Goal: Task Accomplishment & Management: Manage account settings

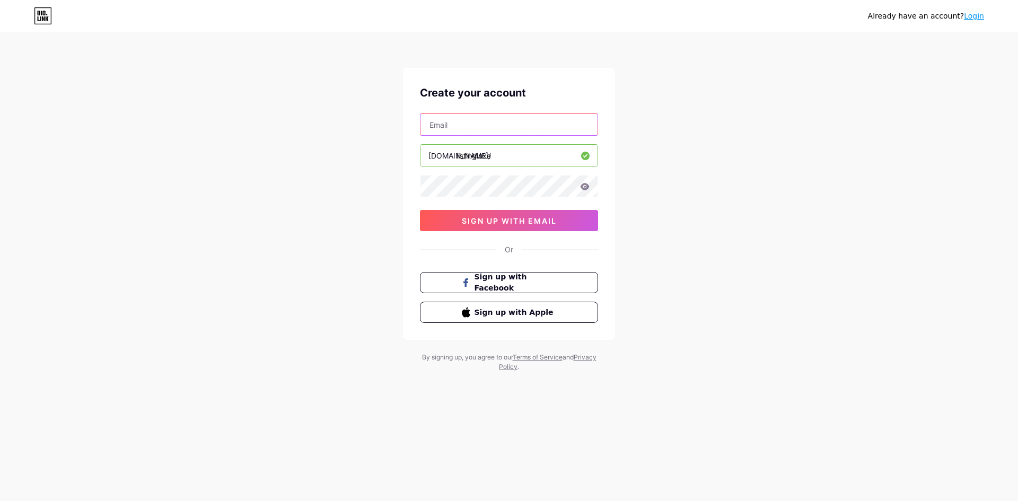
click at [505, 128] on input "text" at bounding box center [508, 124] width 177 height 21
type input "[DOMAIN_NAME][EMAIL_ADDRESS][DOMAIN_NAME]"
click at [587, 186] on icon at bounding box center [585, 186] width 9 height 7
click at [587, 186] on icon at bounding box center [584, 186] width 9 height 7
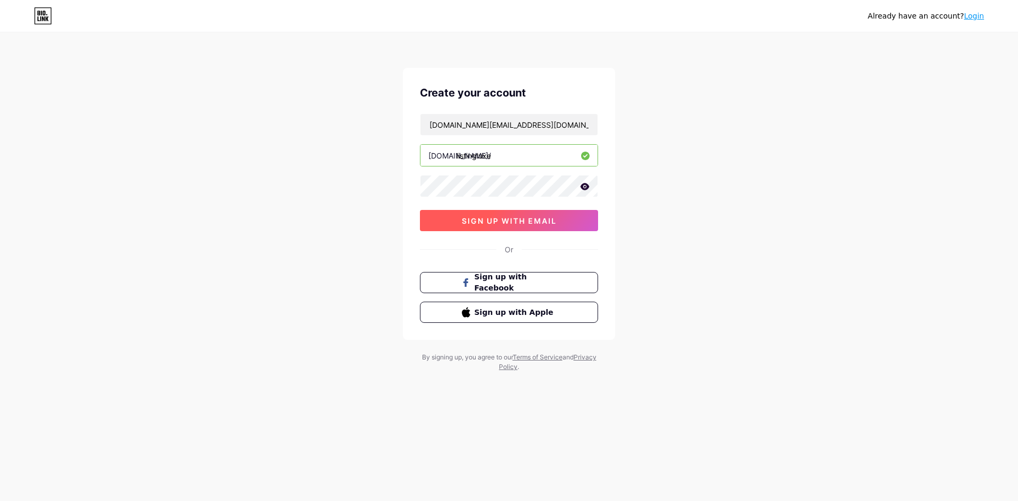
click at [557, 220] on button "sign up with email" at bounding box center [509, 220] width 178 height 21
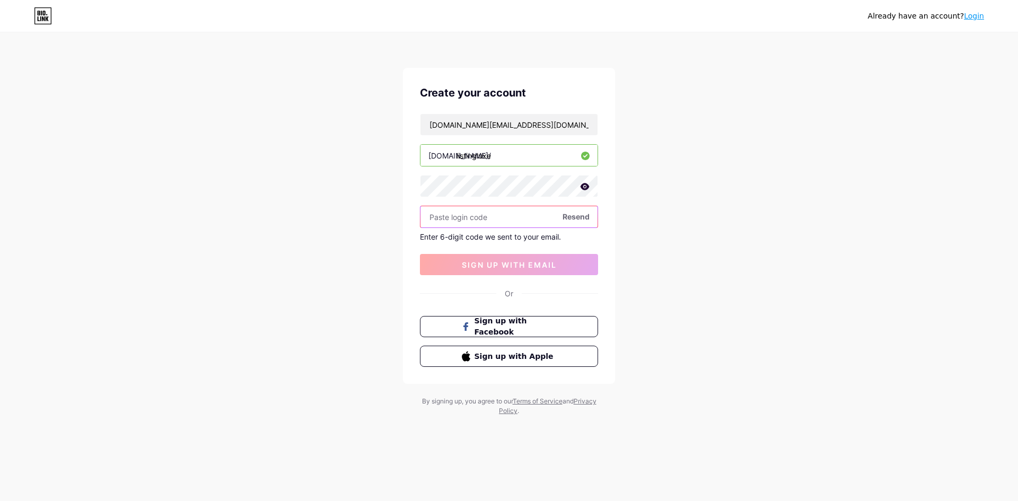
paste input "307386"
type input "307386"
click at [504, 267] on span "sign up with email" at bounding box center [509, 264] width 95 height 9
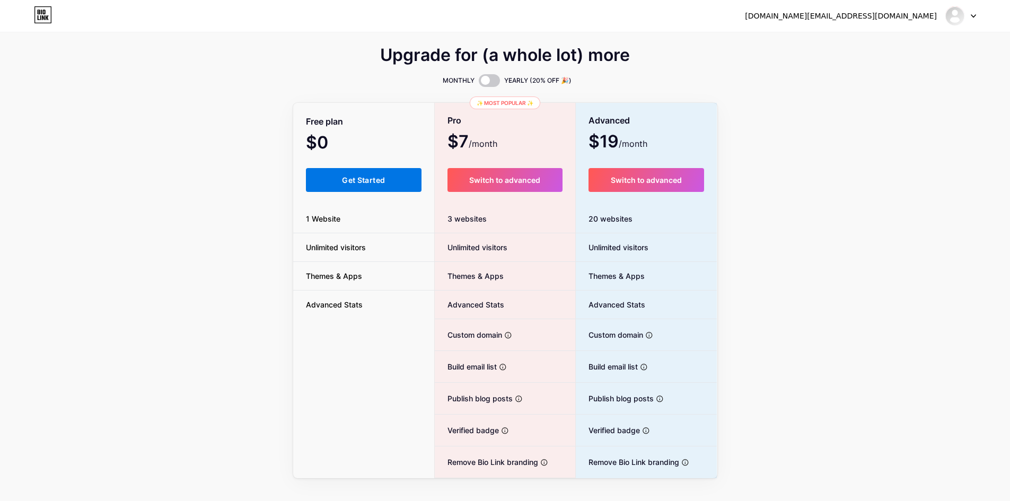
click at [353, 176] on span "Get Started" at bounding box center [363, 180] width 43 height 9
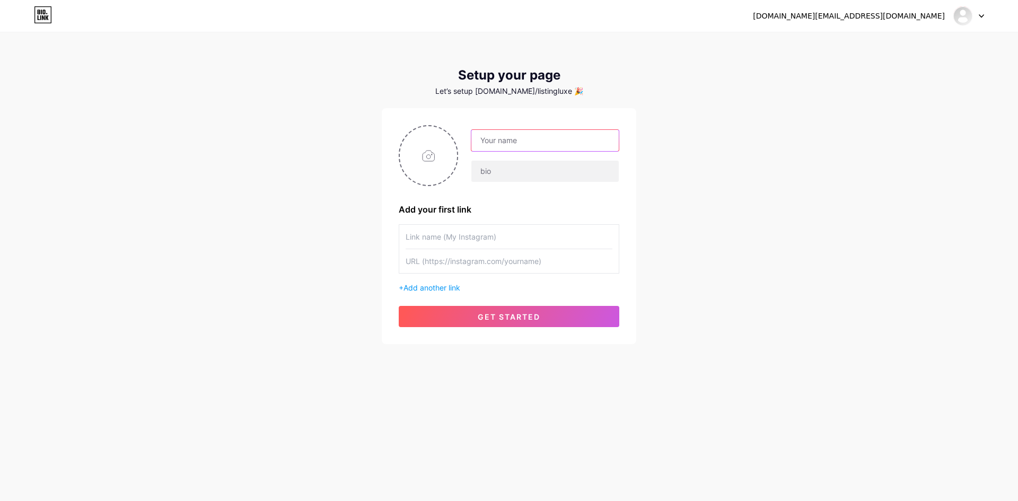
click at [533, 133] on input "text" at bounding box center [544, 140] width 147 height 21
type input "LisitngLuxe"
click at [435, 155] on input "file" at bounding box center [428, 155] width 57 height 59
type input "C:\fakepath\listingluxe_logo_wordmark_tile_200.png"
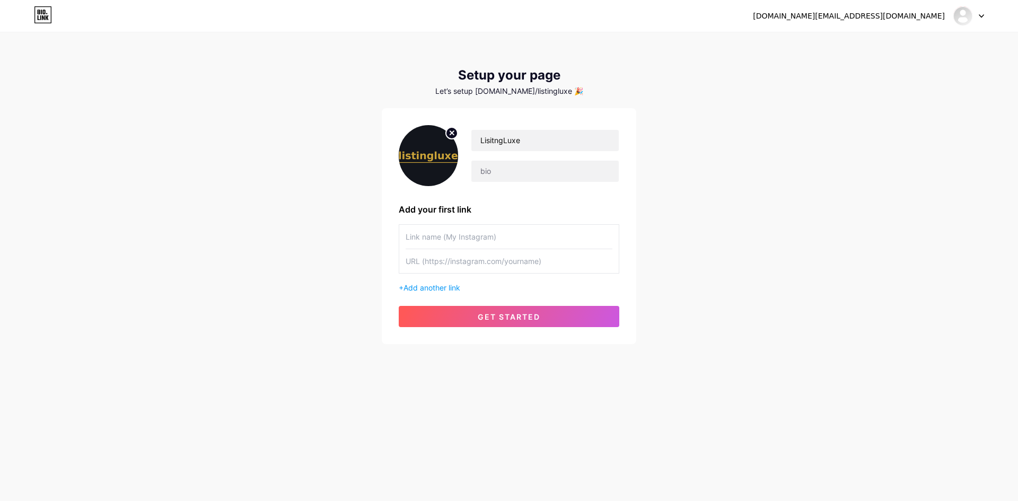
click at [436, 266] on input "text" at bounding box center [509, 261] width 207 height 24
click at [522, 163] on input "text" at bounding box center [544, 171] width 147 height 21
paste input "Write Etsy listings in minutes, not hours. Jewelry-specific templates + clear S…"
click at [587, 172] on input "Write Etsy listings in minutes, not hours. Jewelry-specific templates + clear S…" at bounding box center [544, 171] width 147 height 21
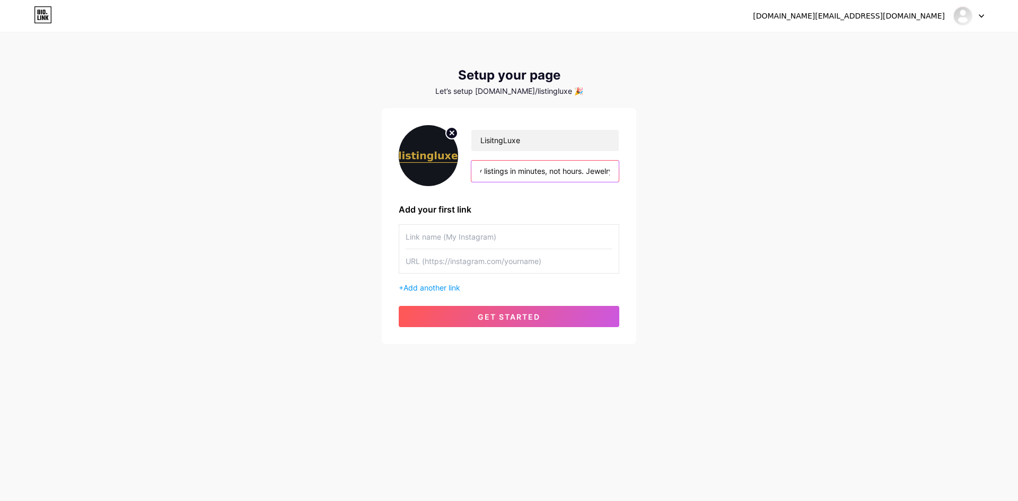
scroll to position [0, 0]
drag, startPoint x: 571, startPoint y: 172, endPoint x: 549, endPoint y: 180, distance: 23.1
click at [549, 180] on input "Write Etsy listings in minutes, not hours. Jewelry-specific templates + clear S…" at bounding box center [544, 171] width 147 height 21
click at [516, 174] on input "Write Etsy listings in minutes, not hours. Jewelry-specific templates + clear S…" at bounding box center [544, 171] width 147 height 21
click at [549, 172] on input "Write Etsy listings in minutes, not hours. Jewelry-specific templates + clear S…" at bounding box center [544, 171] width 147 height 21
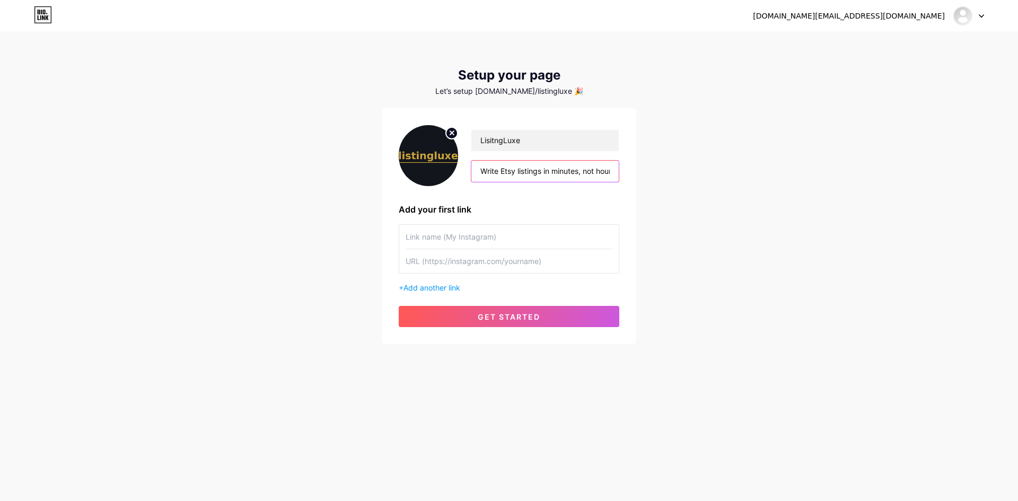
click at [588, 172] on input "Write Etsy listings in minutes, not hours. Jewelry-specific templates + clear S…" at bounding box center [544, 171] width 147 height 21
drag, startPoint x: 598, startPoint y: 172, endPoint x: 606, endPoint y: 172, distance: 7.4
click at [606, 172] on input "Write Etsy listings in minutes, not hours. Jewelry-specific templates + clear S…" at bounding box center [544, 171] width 147 height 21
click at [488, 172] on input "Write Etsy listings in minutes, not hours. Jewelry-specific templates + clear S…" at bounding box center [544, 171] width 147 height 21
drag, startPoint x: 487, startPoint y: 171, endPoint x: 480, endPoint y: 172, distance: 7.0
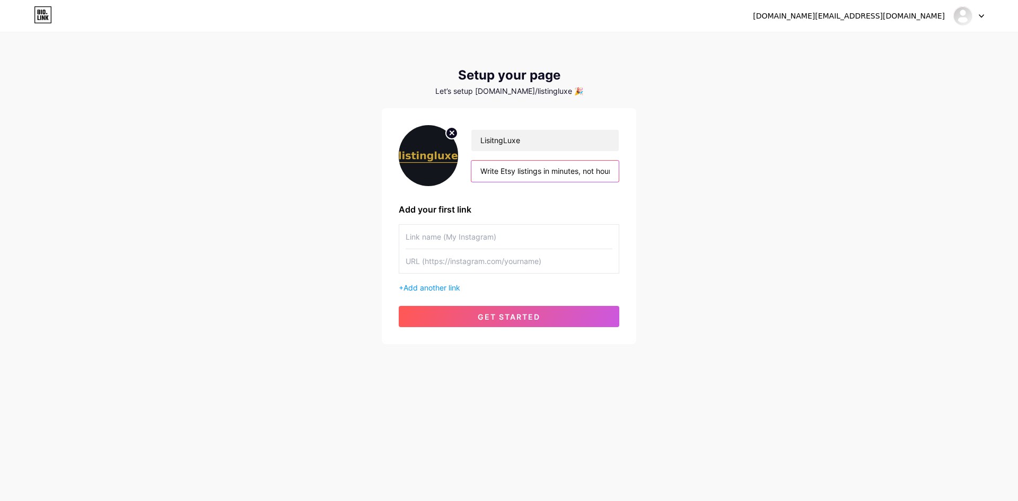
click at [478, 172] on input "Write Etsy listings in minutes, not hours. Jewelry-specific templates + clear S…" at bounding box center [544, 171] width 147 height 21
click at [586, 171] on input "Write Etsy listings in minutes, not hours. Jewelry-specific templates + clear S…" at bounding box center [544, 171] width 147 height 21
click at [600, 170] on input "Write Etsy listings in minutes, not hours. Jewelry-specific templates + clear S…" at bounding box center [544, 171] width 147 height 21
click at [607, 170] on input "Write Etsy listings in minutes, not hours. Jewelry-specific templates + clear S…" at bounding box center [544, 171] width 147 height 21
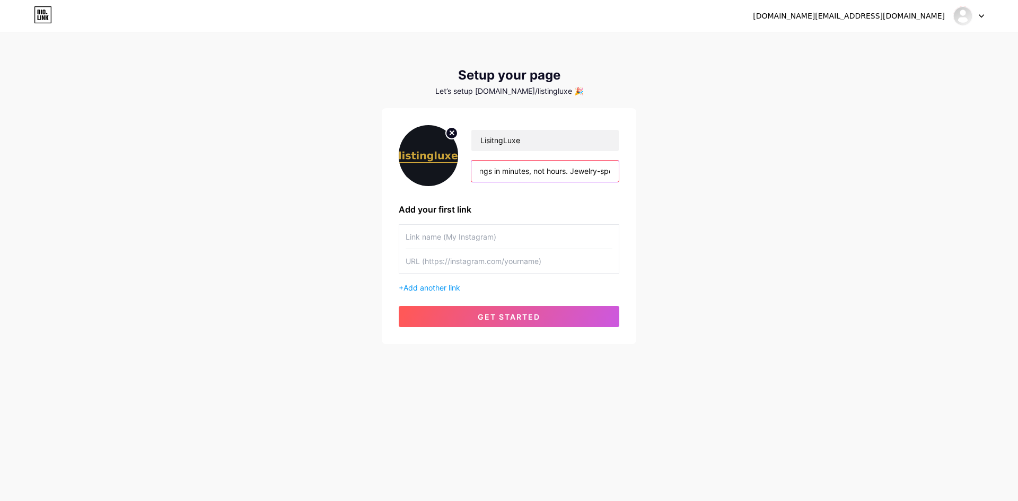
click at [607, 170] on input "Write Etsy listings in minutes, not hours. Jewelry-specific templates + clear S…" at bounding box center [544, 171] width 147 height 21
click at [611, 171] on input "Write Etsy listings in minutes, not hours. Jewelry-specific templates + clear S…" at bounding box center [544, 171] width 147 height 21
click at [611, 172] on input "Write Etsy listings in minutes, not hours. Jewelry-specific templates + clear S…" at bounding box center [544, 171] width 147 height 21
click at [543, 172] on input "Write Etsy listings in minutes, not hours. Jewelry-specific templates + clear S…" at bounding box center [544, 171] width 147 height 21
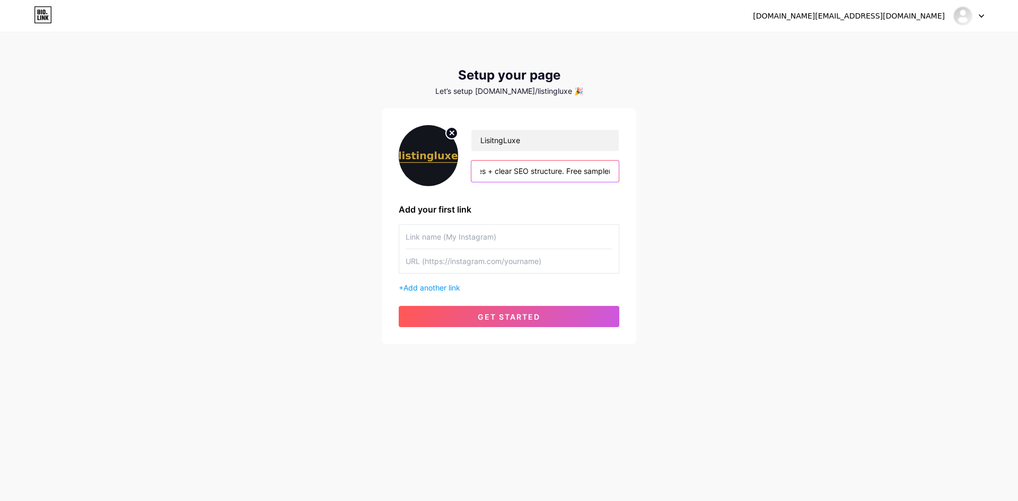
click at [487, 171] on input "Write Etsy listings in minutes, not hours. Jewelry-specific templates + clear S…" at bounding box center [544, 171] width 147 height 21
click at [478, 171] on input "Write Etsy listings in minutes, not hours. Jewelry-specific templates + clear S…" at bounding box center [544, 171] width 147 height 21
click at [483, 171] on input "Write Etsy listings in minutes, not hours. Jewelry-specific templates + clear S…" at bounding box center [544, 171] width 147 height 21
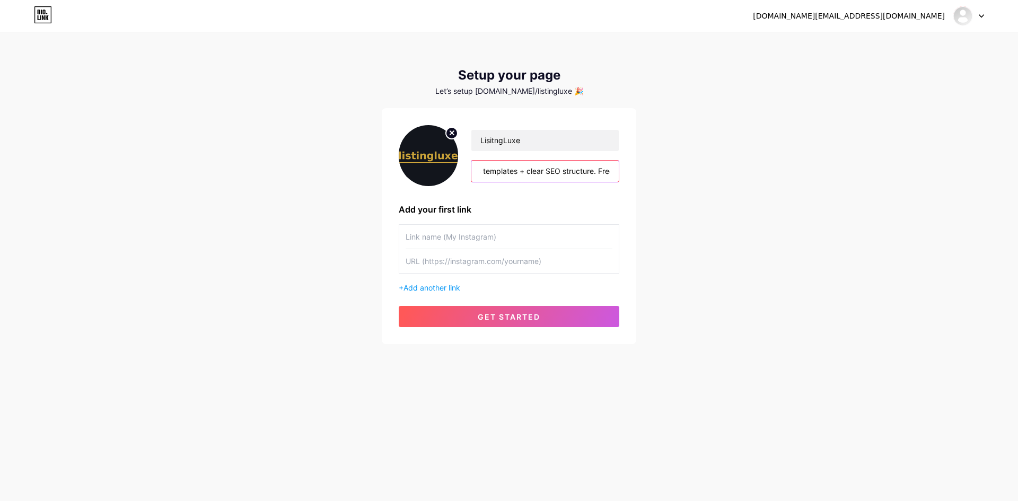
click at [493, 172] on input "Write Etsy listings in minutes, not hours. Jewelry-specific templates + clear S…" at bounding box center [544, 171] width 147 height 21
click at [478, 172] on input "Write Etsy listings in minutes, not hours. Jewelry-specific templates + clear S…" at bounding box center [544, 171] width 147 height 21
click at [480, 172] on input "Write Etsy listings in minutes, not hours. Jewelry-specific templates + clear S…" at bounding box center [544, 171] width 147 height 21
click at [606, 173] on input "Write Etsy listings in minutes, not hours. Jewelry-specific templates + clear S…" at bounding box center [544, 171] width 147 height 21
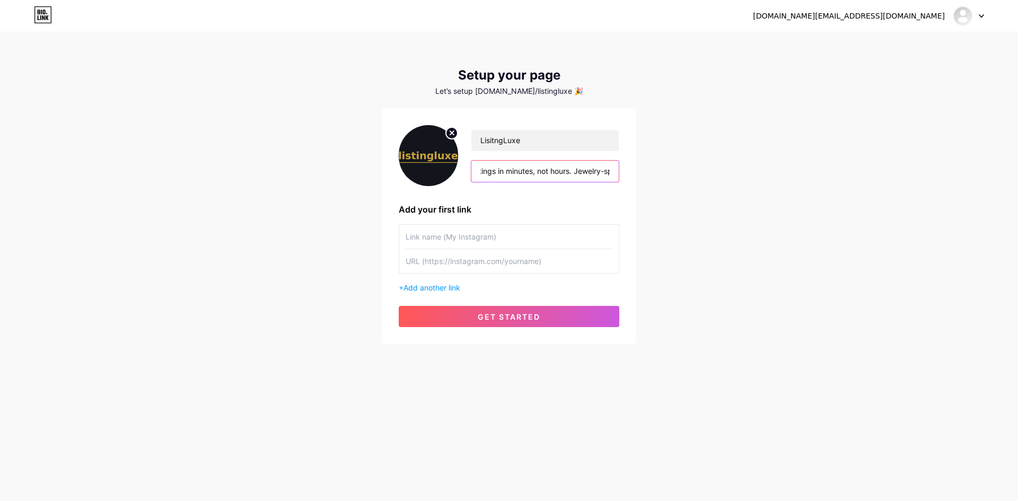
click at [594, 173] on input "Write Etsy listings in minutes, not hours. Jewelry-specific templates + clear S…" at bounding box center [544, 171] width 147 height 21
drag, startPoint x: 592, startPoint y: 174, endPoint x: 520, endPoint y: 174, distance: 72.1
click at [520, 174] on input "Write Etsy listings in minutes, not hours. Jewlery-specific templates + clear S…" at bounding box center [544, 171] width 147 height 21
type input "Write Etsy listings in minutes, not hours. Jewlery-specific templates + clear S…"
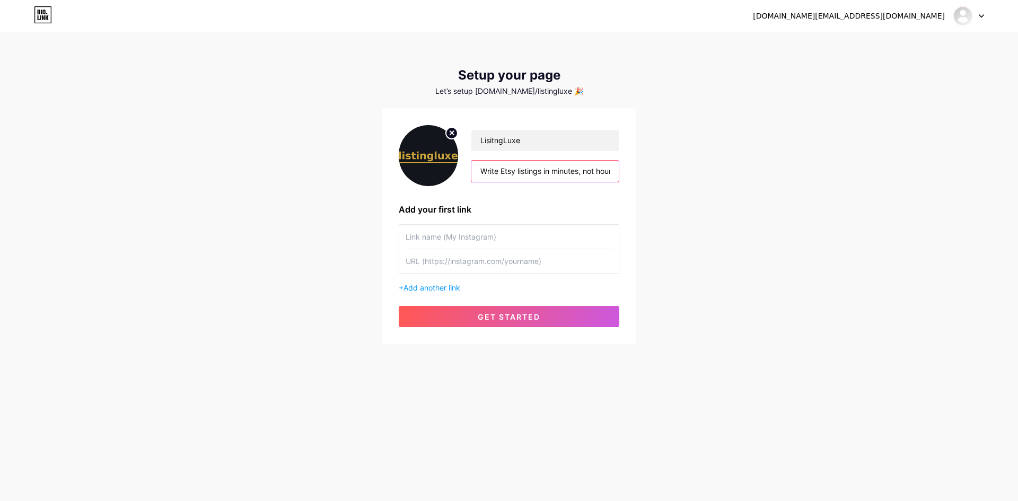
scroll to position [0, 312]
drag, startPoint x: 480, startPoint y: 171, endPoint x: 698, endPoint y: 183, distance: 218.3
click at [695, 184] on div "listingluxe.cz@gmail.com Dashboard Logout Setup your page Let’s setup bio.link/…" at bounding box center [509, 189] width 1018 height 378
paste input "Write Etsy listings in minutes, not hours. Specific templates + clear SEO struc…"
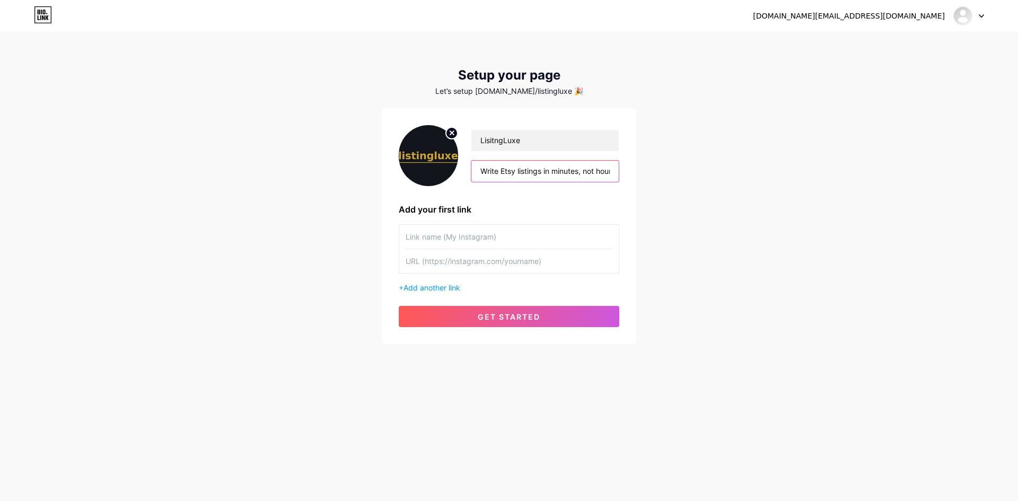
scroll to position [0, 335]
type input "Write Etsy listings in minutes, not hours. Specific templates + clear SEO struc…"
click at [481, 235] on input "text" at bounding box center [509, 237] width 207 height 24
click at [515, 264] on input "text" at bounding box center [509, 261] width 207 height 24
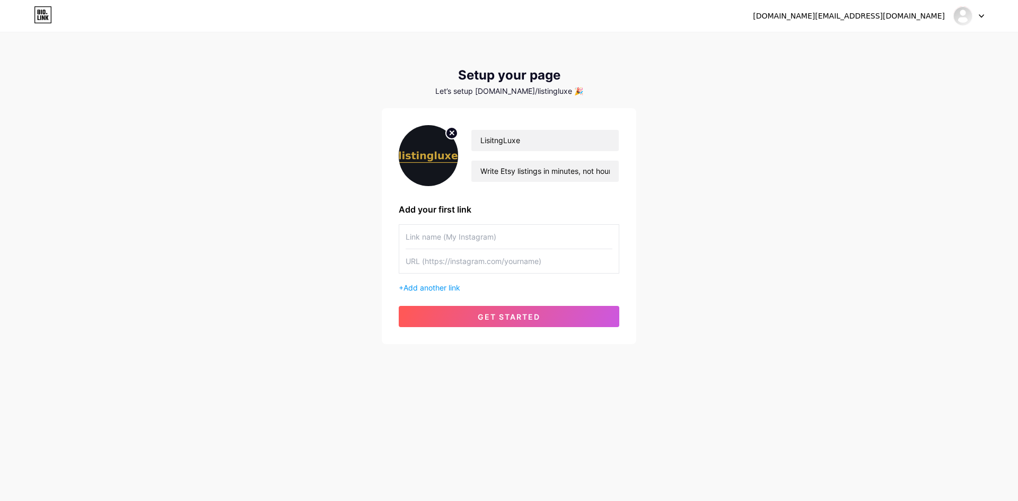
paste input "[URL][DOMAIN_NAME]"
type input "[URL][DOMAIN_NAME]"
click at [449, 291] on span "Add another link" at bounding box center [432, 287] width 57 height 9
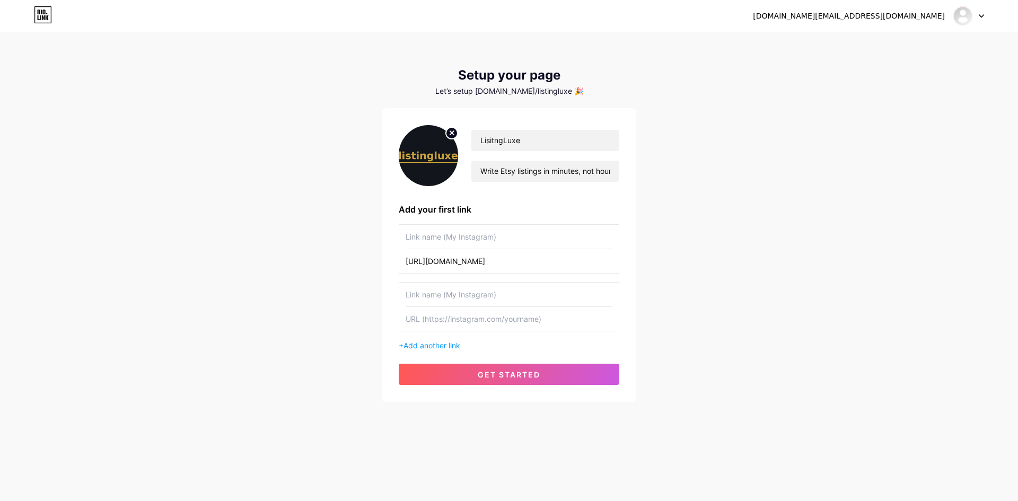
click at [457, 239] on input "text" at bounding box center [509, 237] width 207 height 24
type input "Free Jewl"
drag, startPoint x: 469, startPoint y: 241, endPoint x: 346, endPoint y: 238, distance: 123.6
click at [346, 238] on div "listingluxe.cz@gmail.com Dashboard Logout Setup your page Let’s setup bio.link/…" at bounding box center [509, 218] width 1018 height 436
paste input "10 FREE Etsy templates for handmade jewelry"
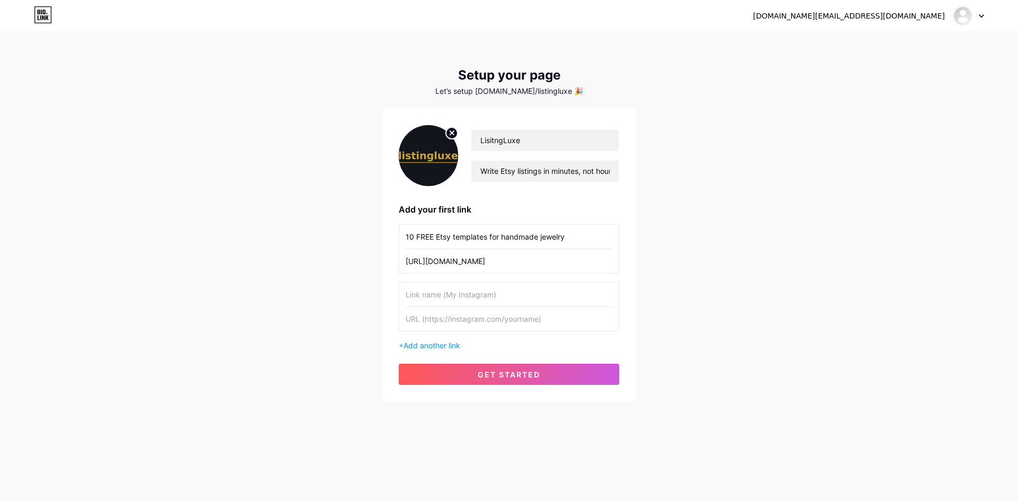
click at [465, 245] on input "10 FREE Etsy templates for handmade jewelry" at bounding box center [509, 237] width 207 height 24
type input "10 FREE Etsy templates for handmade jewelry"
click at [489, 293] on input "text" at bounding box center [509, 295] width 207 height 24
click at [448, 320] on input "text" at bounding box center [509, 319] width 207 height 24
paste input "[URL][DOMAIN_NAME]"
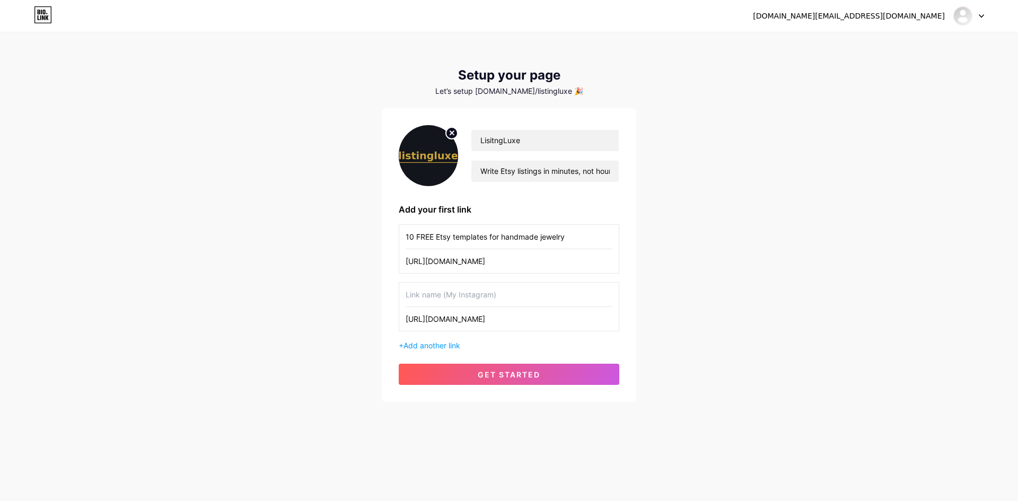
type input "[URL][DOMAIN_NAME]"
click at [455, 295] on input "text" at bounding box center [509, 295] width 207 height 24
paste input "Want the complete system? Upgrade to the Full Pack — €29 Get 100 Etsy listing t…"
drag, startPoint x: 412, startPoint y: 294, endPoint x: 436, endPoint y: 294, distance: 23.9
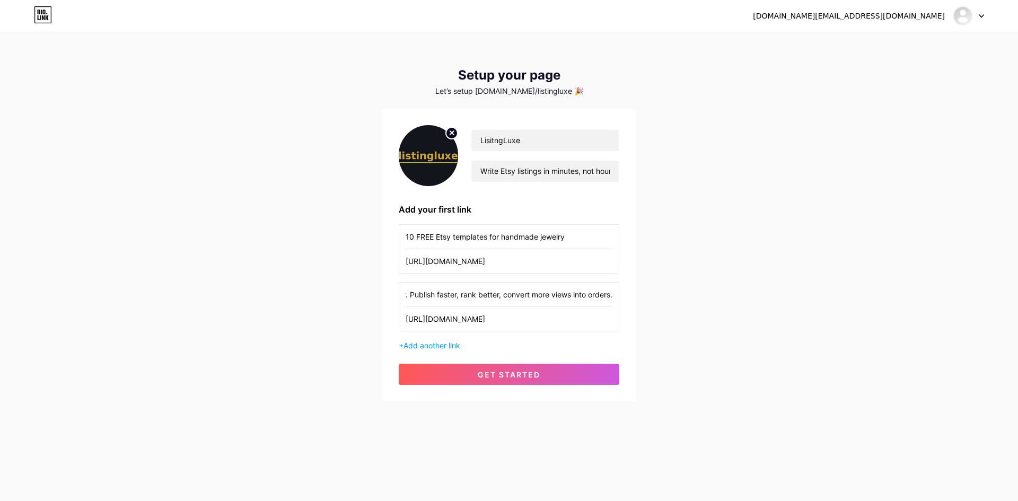
click at [437, 294] on input "Want the complete system? Upgrade to the Full Pack — €29 Get 100 Etsy listing t…" at bounding box center [509, 295] width 207 height 24
click at [412, 295] on input "Want the complete system? Upgrade to the Full Pack — €29 Get 100 Etsy listing t…" at bounding box center [509, 295] width 207 height 24
drag, startPoint x: 408, startPoint y: 295, endPoint x: 486, endPoint y: 297, distance: 78.5
click at [486, 297] on input "Want the complete system? Upgrade to the Full Pack — €29 Get 100 Etsy listing t…" at bounding box center [509, 295] width 207 height 24
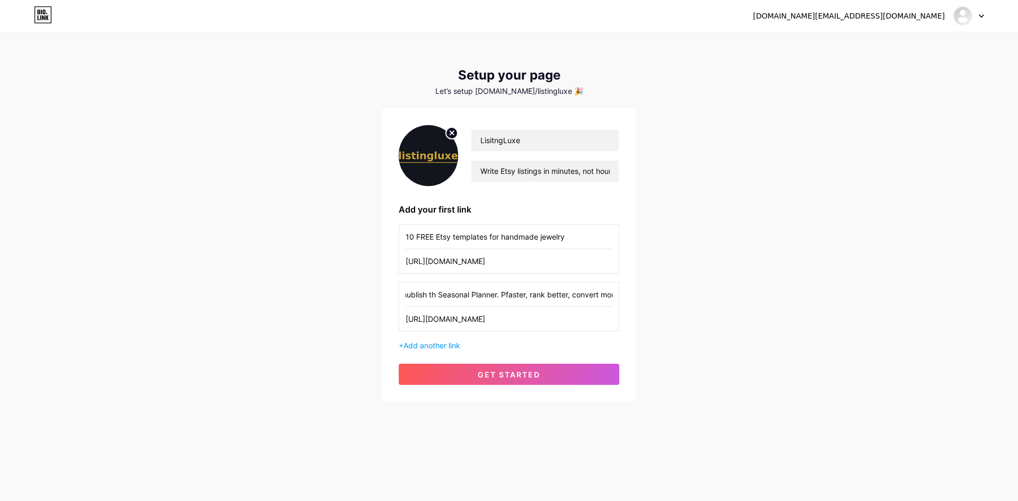
click at [552, 296] on input "Want the complete system? Upgrade to the Full Pack — €29 Get 100 Etsy listing t…" at bounding box center [509, 295] width 207 height 24
drag, startPoint x: 505, startPoint y: 294, endPoint x: 305, endPoint y: 294, distance: 199.9
click at [305, 294] on div "listingluxe.cz@gmail.com Dashboard Logout Setup your page Let’s setup bio.link/…" at bounding box center [509, 218] width 1018 height 436
click at [458, 297] on input "Want the complete system? Upgrade to the Full Pack — €29 Get 100 Etsy listing t…" at bounding box center [509, 295] width 207 height 24
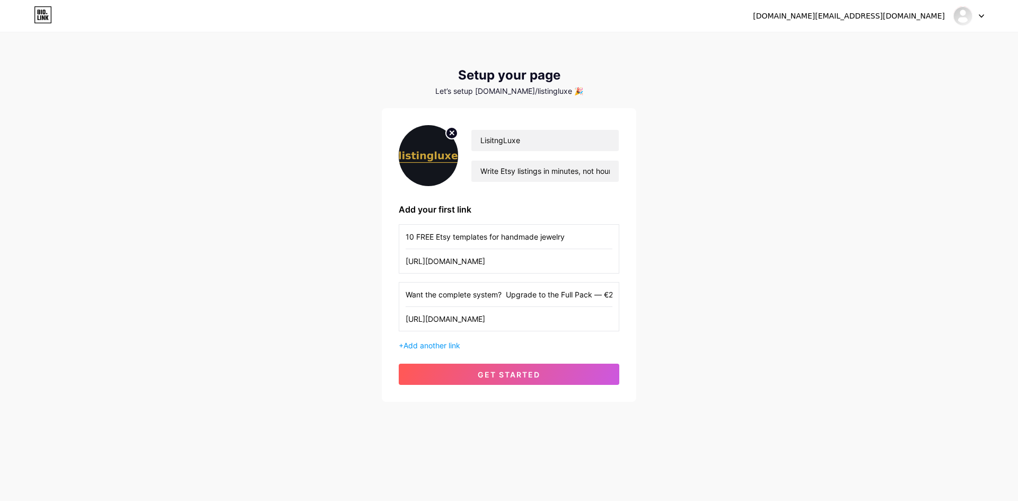
drag, startPoint x: 441, startPoint y: 295, endPoint x: 383, endPoint y: 294, distance: 57.8
click at [383, 294] on div "LisitngLuxe Write Etsy listings in minutes, not hours. Specific templates + cle…" at bounding box center [509, 255] width 255 height 294
click at [407, 297] on input "complete system? Upgrade to the Full Pack — €29 Get 100 Etsy listing templates …" at bounding box center [509, 295] width 207 height 24
click at [411, 295] on input "complete system? Upgrade to the Full Pack — €29 Get 100 Etsy listing templates …" at bounding box center [509, 295] width 207 height 24
click at [470, 294] on input "Complete system? Upgrade to the Full Pack — €29 Get 100 Etsy listing templates …" at bounding box center [509, 295] width 207 height 24
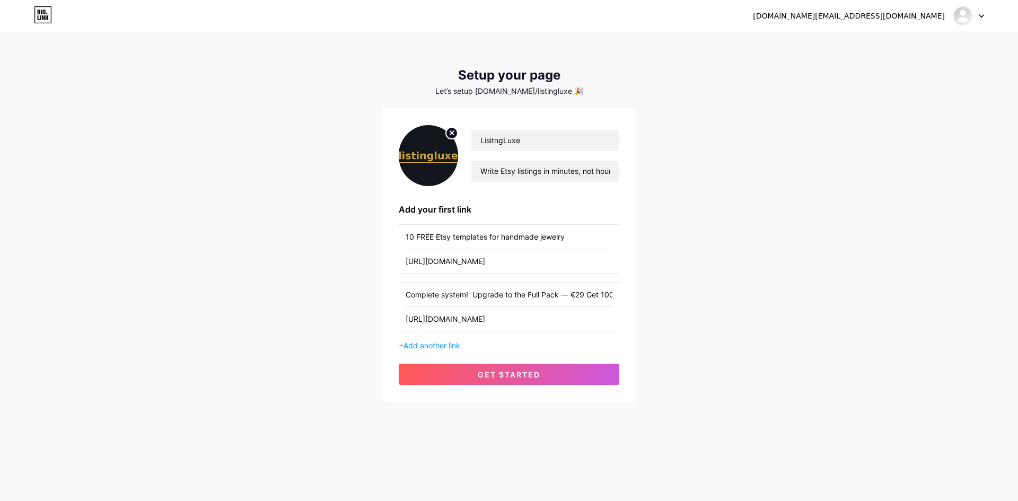
drag, startPoint x: 528, startPoint y: 295, endPoint x: 471, endPoint y: 295, distance: 56.2
click at [471, 295] on input "Complete system! Upgrade to the Full Pack — €29 Get 100 Etsy listing templates …" at bounding box center [509, 295] width 207 height 24
click at [580, 299] on input "Complete system! Full Pack — €29 Get 100 Etsy listing templates (Jewelry) + Min…" at bounding box center [509, 295] width 207 height 24
click at [530, 294] on input "Complete system! Full Pack — €29 Get 100 Etsy listing templates (Jewelry) + Min…" at bounding box center [509, 295] width 207 height 24
click at [552, 296] on input "Complete system! Full Pack — €29, 100 Etsy listing templates (Jewelry) + Mini S…" at bounding box center [509, 295] width 207 height 24
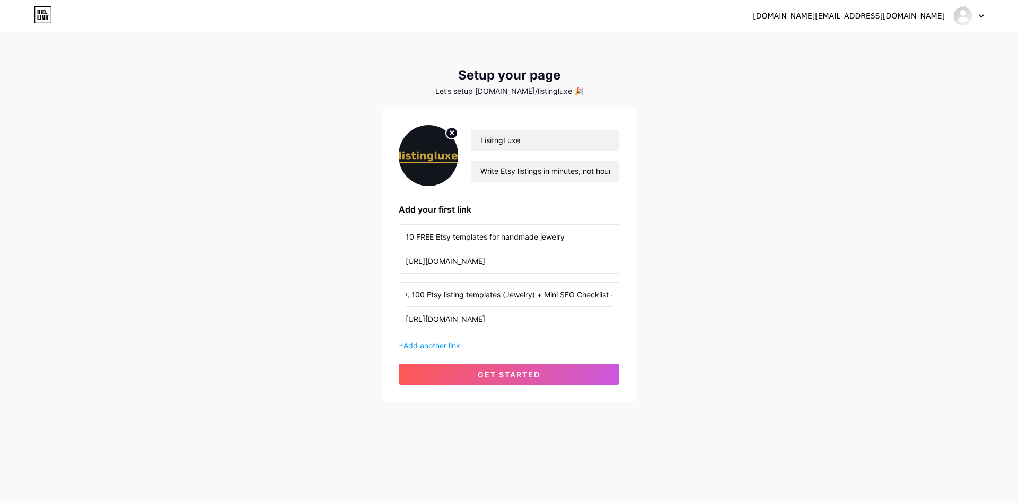
scroll to position [0, 145]
drag, startPoint x: 585, startPoint y: 296, endPoint x: 549, endPoint y: 303, distance: 36.2
click at [549, 303] on input "Complete system! Full Pack — €29, 100 Etsy listing templates (Jewelry) + Mini S…" at bounding box center [509, 295] width 207 height 24
click at [515, 298] on input "Complete system! Full Pack — €29, 100 Etsy listing templates (Jewelry) + Mini S…" at bounding box center [509, 295] width 207 height 24
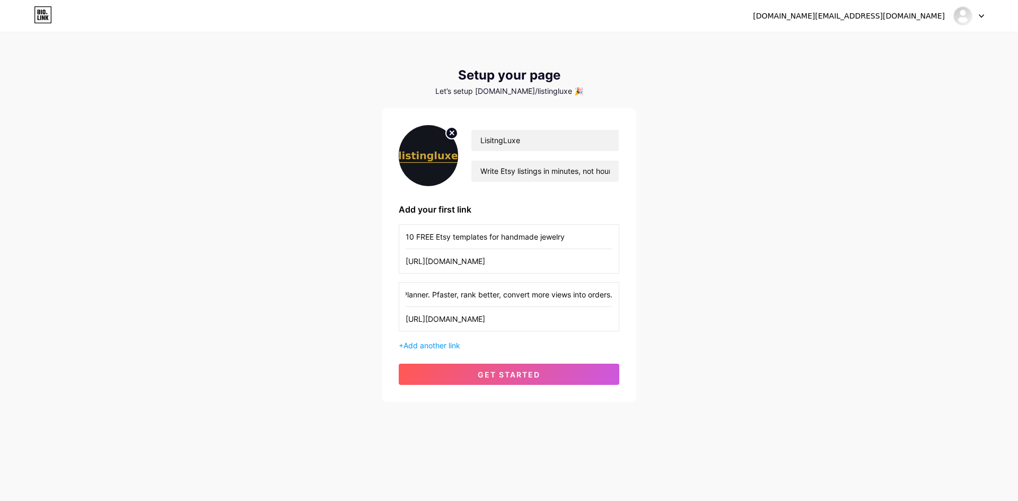
drag, startPoint x: 513, startPoint y: 294, endPoint x: 624, endPoint y: 302, distance: 111.1
click at [624, 302] on div "LisitngLuxe Write Etsy listings in minutes, not hours. Specific templates + cle…" at bounding box center [509, 255] width 255 height 294
click at [542, 295] on input "Complete system! Full Pack — €29, 100 Etsy listing templates (Jewelry)" at bounding box center [509, 295] width 207 height 24
drag, startPoint x: 603, startPoint y: 294, endPoint x: 619, endPoint y: 293, distance: 15.9
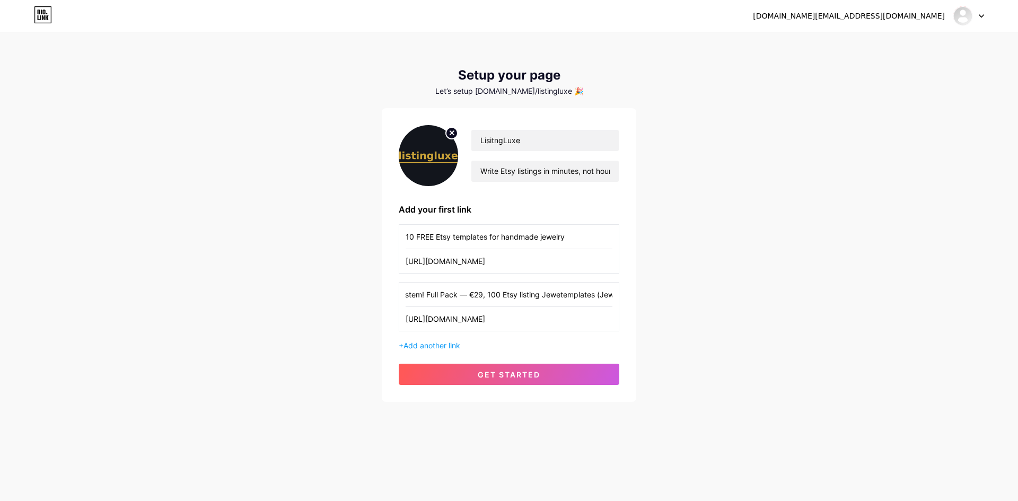
click at [619, 294] on div "Complete system! Full Pack — €29, 100 Etsy listing Jewetemplates (Jewelry) http…" at bounding box center [509, 306] width 221 height 49
click at [544, 299] on input "Complete system! Full Pack — €29, 100 Etsy listing Jewetemplates (Jewelry)" at bounding box center [509, 295] width 207 height 24
drag, startPoint x: 590, startPoint y: 296, endPoint x: 641, endPoint y: 295, distance: 50.9
click at [638, 296] on div "listingluxe.cz@gmail.com Dashboard Logout Setup your page Let’s setup bio.link/…" at bounding box center [509, 218] width 1018 height 436
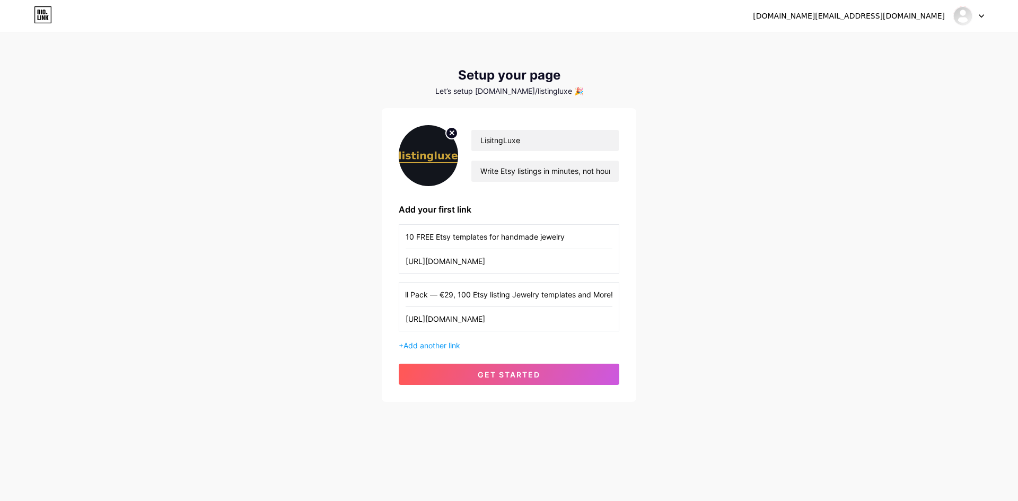
scroll to position [0, 75]
click at [544, 295] on input "Complete system! Full Pack — €29, 100 Etsy listing Jewelry templates and More!" at bounding box center [509, 295] width 207 height 24
click at [493, 294] on input "Complete system! Full Pack — €29, 100 Etsy listing Jewelry Templates and More!" at bounding box center [509, 295] width 207 height 24
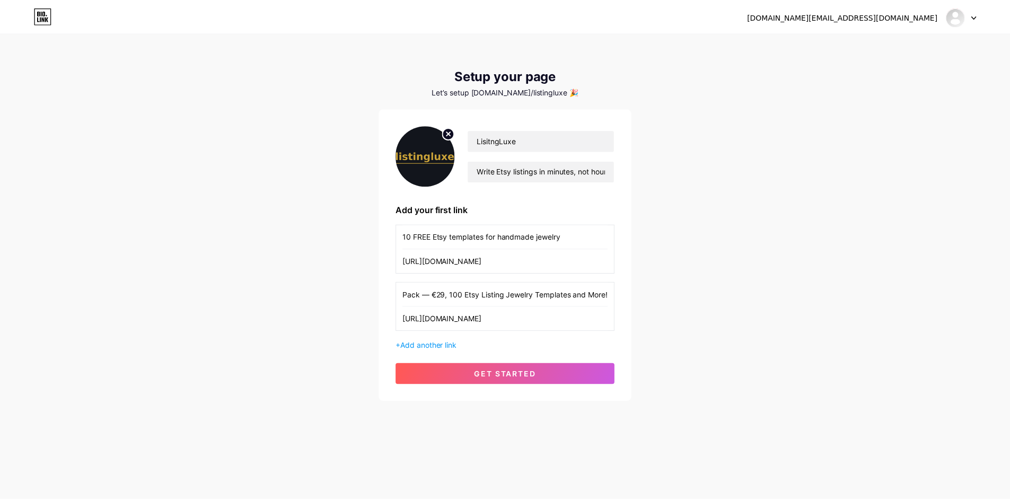
scroll to position [0, 0]
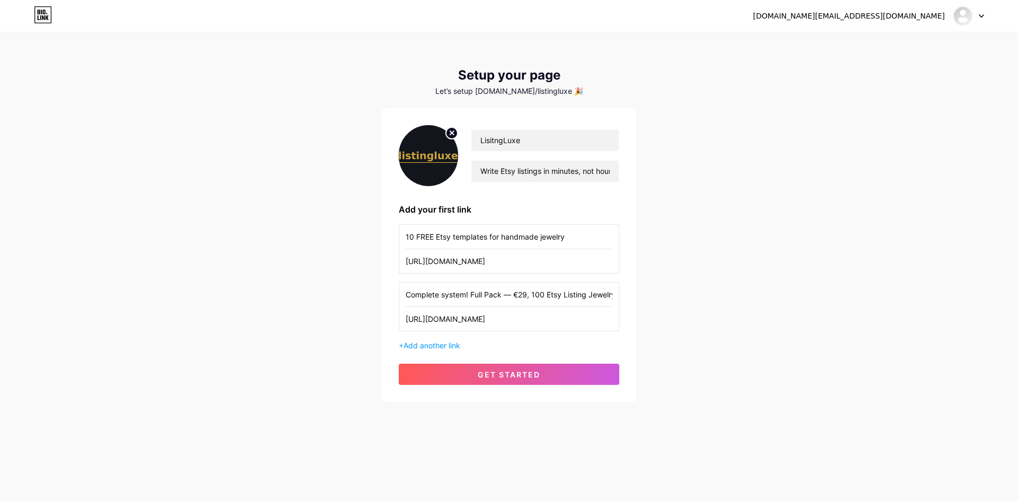
drag, startPoint x: 575, startPoint y: 295, endPoint x: 383, endPoint y: 304, distance: 192.7
click at [381, 304] on div "listingluxe.cz@gmail.com Dashboard Logout Setup your page Let’s setup bio.link/…" at bounding box center [509, 218] width 1018 height 436
click at [448, 297] on input "Complete system! Full Pack — €29, 100 Etsy Listing Jewelry Templates and More!" at bounding box center [509, 295] width 207 height 24
click at [444, 297] on input "Complete system! Full Pack — €29, 100 Etsy Listing Jewelry Templates and More!" at bounding box center [509, 295] width 207 height 24
click at [541, 349] on div "+ Add another link" at bounding box center [509, 345] width 221 height 11
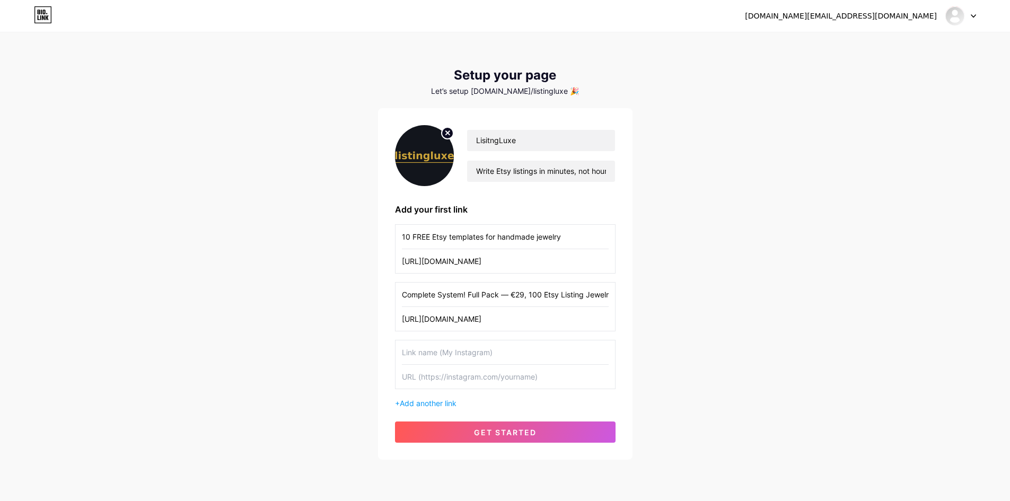
drag, startPoint x: 469, startPoint y: 293, endPoint x: 361, endPoint y: 295, distance: 108.2
click at [361, 295] on div "listingluxe.cz@gmail.com Dashboard Logout Setup your page Let’s setup bio.link/…" at bounding box center [505, 247] width 1010 height 494
type input "Full Pack — €29, 100 Etsy Listing Jewelry Templates and More!"
click at [467, 348] on input "text" at bounding box center [505, 352] width 207 height 24
type input "A"
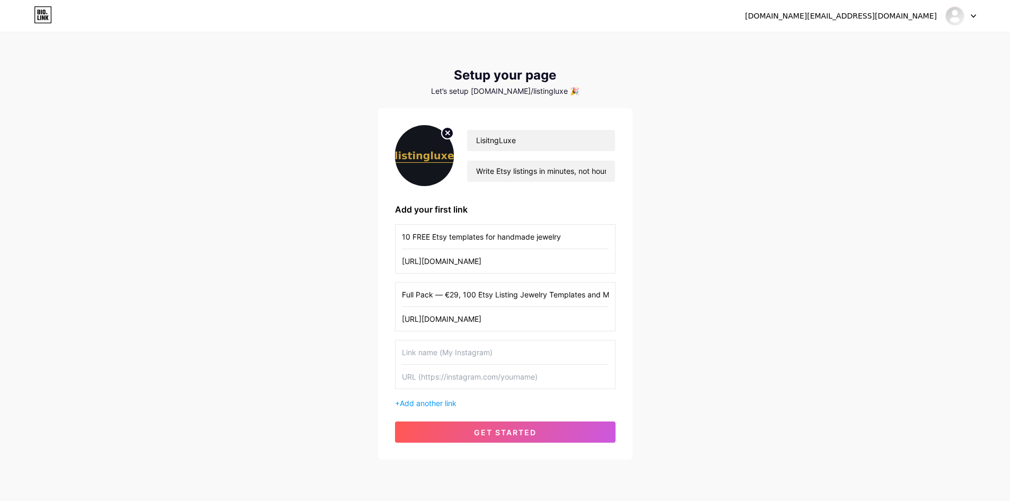
click at [487, 363] on input "text" at bounding box center [505, 352] width 207 height 24
type input "Affiliate Link (Earn 30% from every sale you make!)"
click at [463, 373] on input "text" at bounding box center [505, 377] width 207 height 24
paste input "[URL][DOMAIN_NAME]"
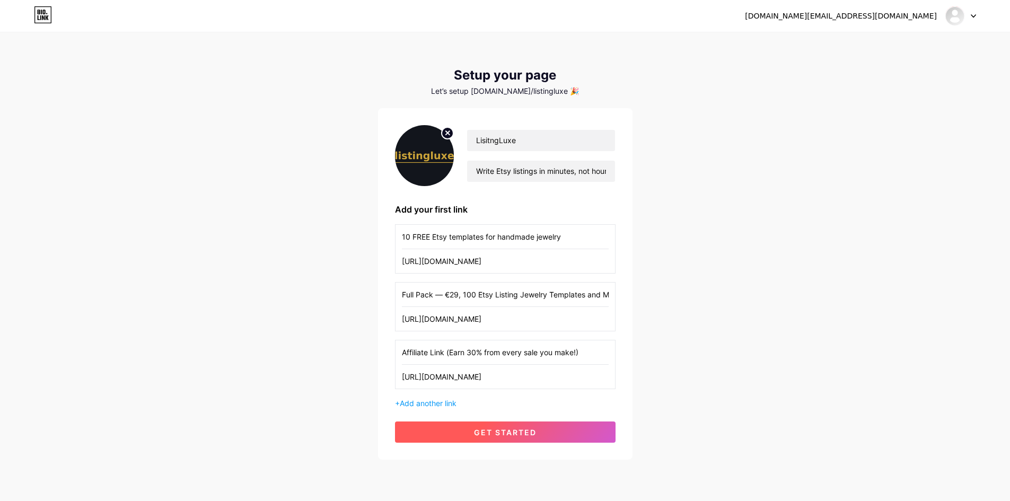
type input "[URL][DOMAIN_NAME]"
click at [515, 434] on span "get started" at bounding box center [505, 432] width 63 height 9
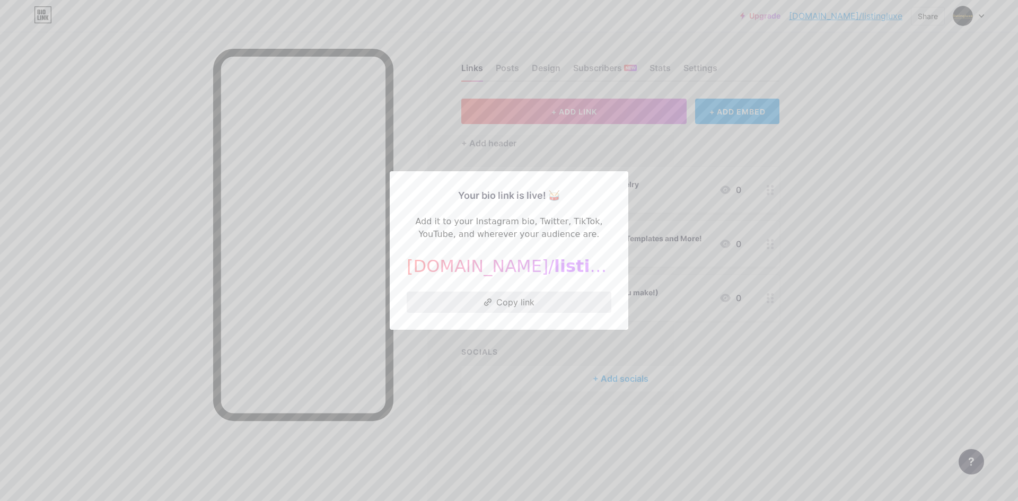
click at [507, 309] on button "Copy link" at bounding box center [509, 302] width 205 height 21
click at [539, 356] on div at bounding box center [509, 250] width 1018 height 501
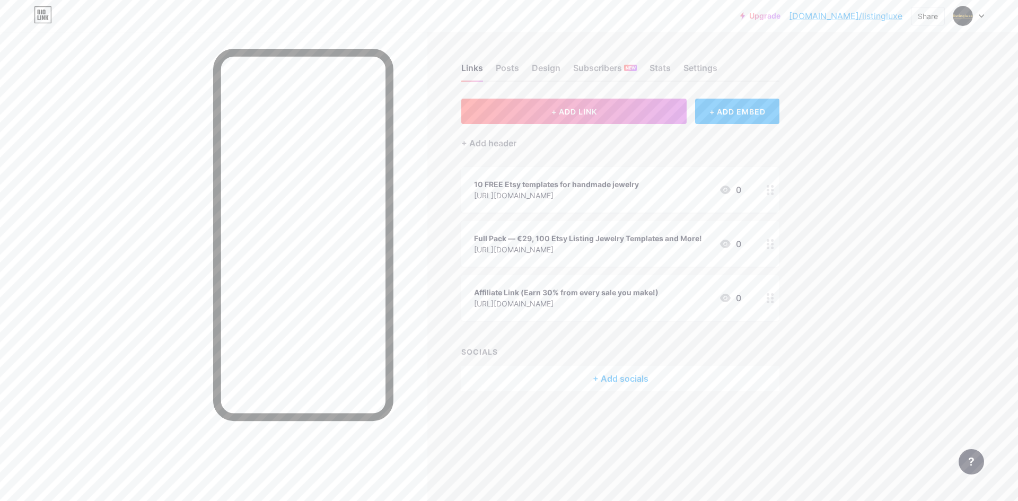
click at [584, 192] on div "[URL][DOMAIN_NAME]" at bounding box center [556, 195] width 165 height 11
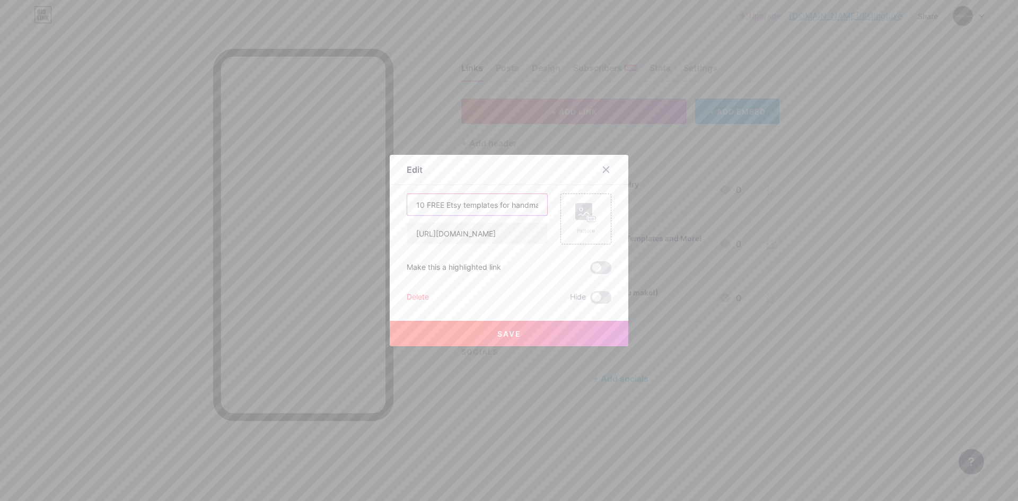
click at [411, 209] on input "10 FREE Etsy templates for handmade jewelry" at bounding box center [477, 204] width 140 height 21
paste input "✅"
type input "✅10 FREE Etsy templates for handmade jewelry"
click at [479, 339] on button "Save" at bounding box center [509, 333] width 239 height 25
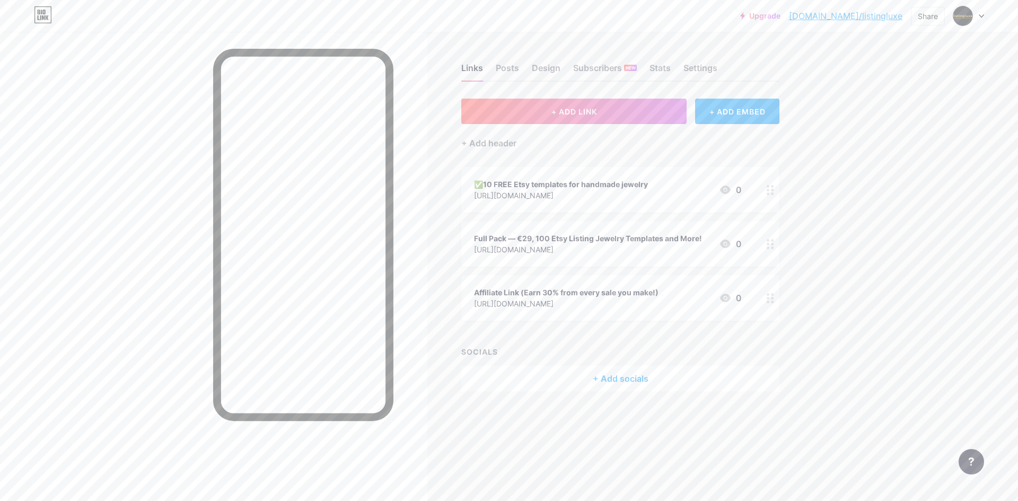
click at [489, 244] on div "[URL][DOMAIN_NAME]" at bounding box center [588, 249] width 228 height 11
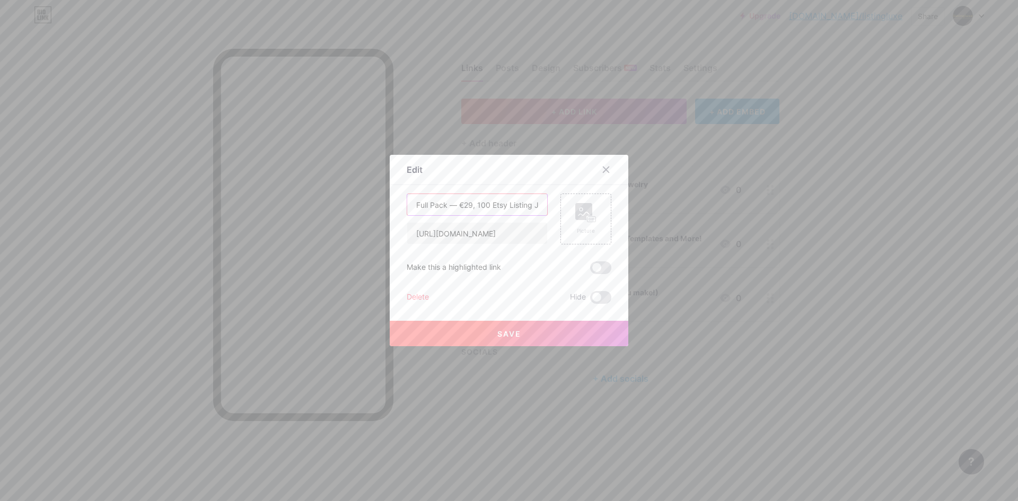
click at [412, 212] on input "Full Pack — €29, 100 Etsy Listing Jewelry Templates and More!" at bounding box center [477, 204] width 140 height 21
paste input "🎁"
type input "🎁Full Pack — €29, 100 Etsy Listing Jewelry Templates and More!"
click at [476, 341] on button "Save" at bounding box center [509, 333] width 239 height 25
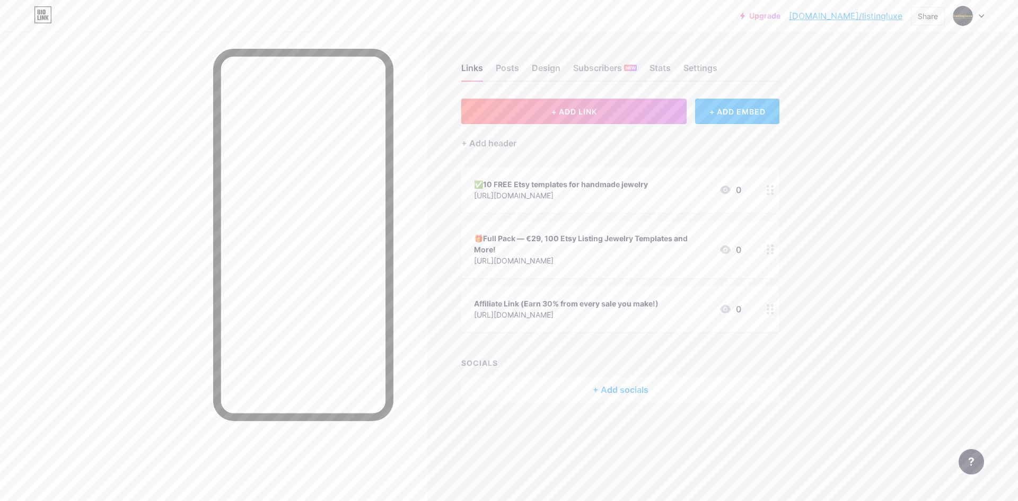
click at [553, 190] on div "[URL][DOMAIN_NAME]" at bounding box center [561, 195] width 174 height 11
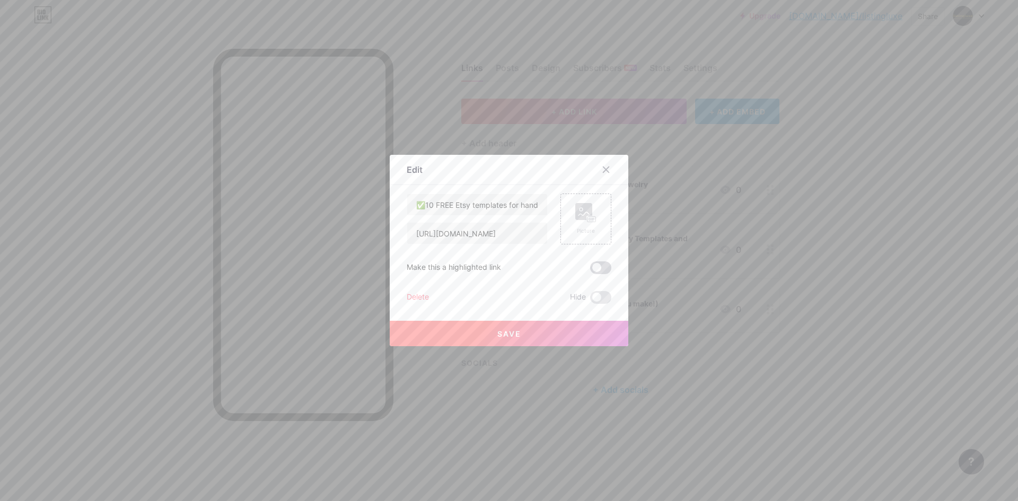
click at [590, 268] on span at bounding box center [600, 267] width 21 height 13
click at [590, 270] on input "checkbox" at bounding box center [590, 270] width 0 height 0
click at [558, 335] on button "Save" at bounding box center [509, 333] width 239 height 25
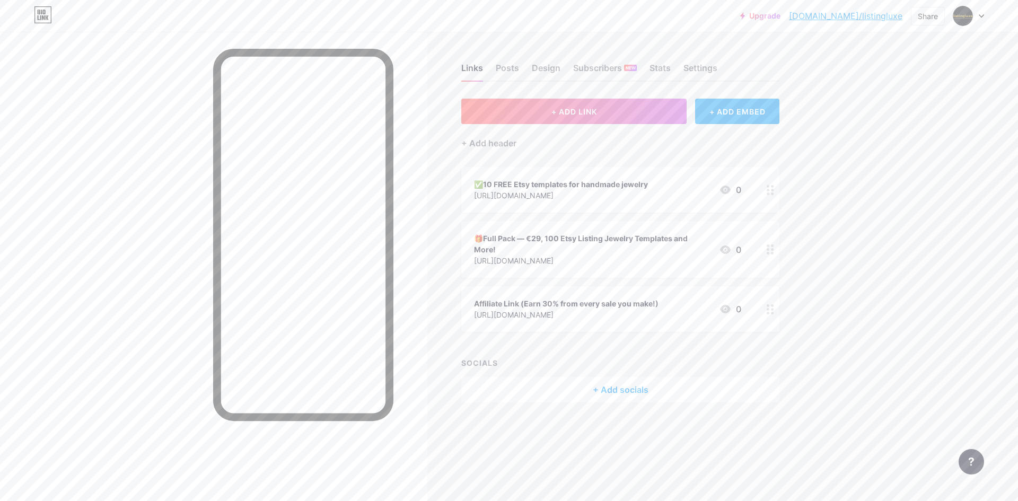
click at [486, 301] on div "Affiliate Link (Earn 30% from every sale you make!)" at bounding box center [566, 303] width 185 height 11
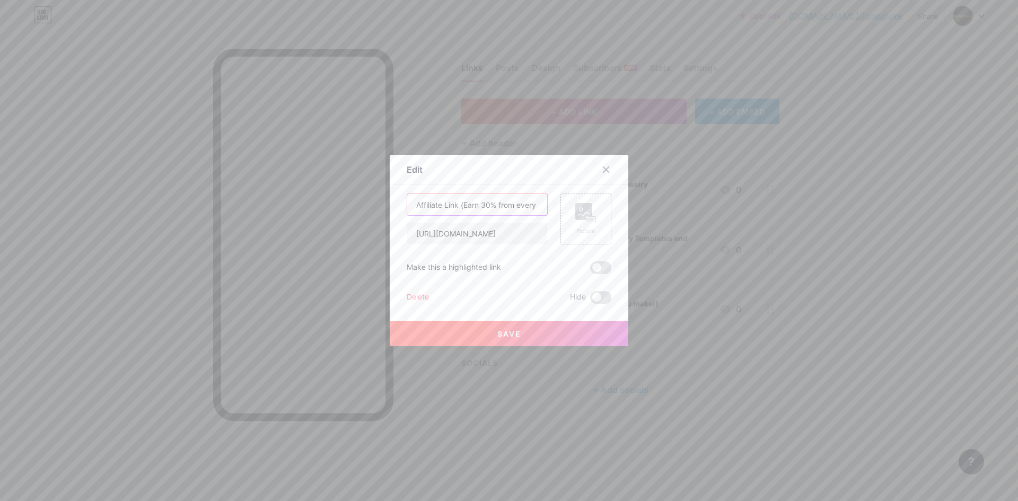
click at [415, 209] on input "Affiliate Link (Earn 30% from every sale you make!)" at bounding box center [477, 204] width 140 height 21
paste input "💰"
type input "💰Affiliate Link (Earn 30% from every sale you make!)"
click at [498, 339] on button "Save" at bounding box center [509, 333] width 239 height 25
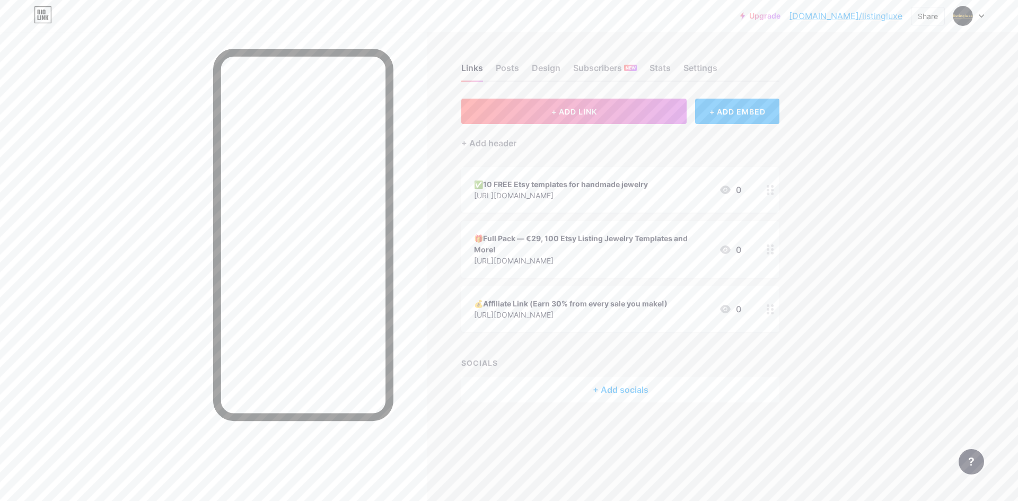
click at [703, 196] on div "✅10 FREE Etsy templates for handmade jewelry https://luxelisting.gumroad.com/l/…" at bounding box center [607, 190] width 267 height 24
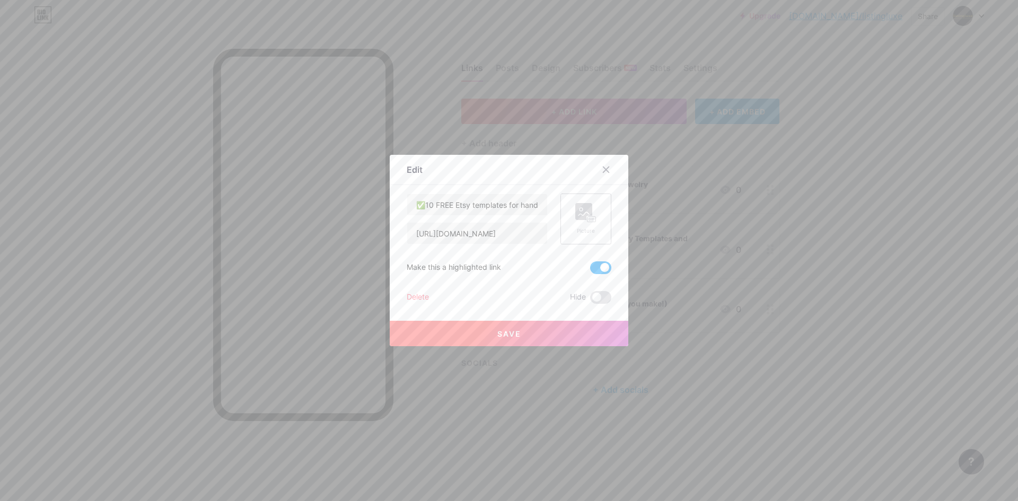
click at [575, 222] on icon at bounding box center [585, 213] width 21 height 20
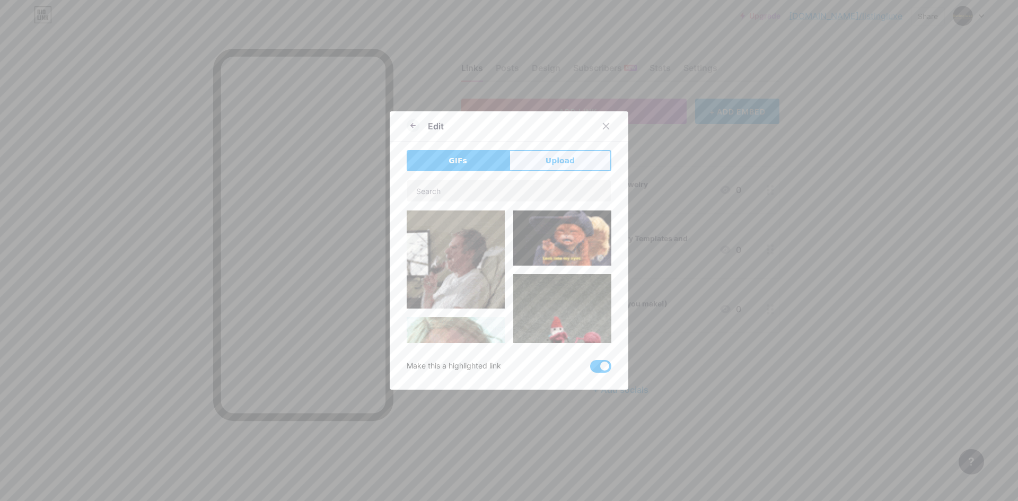
click at [563, 161] on span "Upload" at bounding box center [560, 160] width 29 height 11
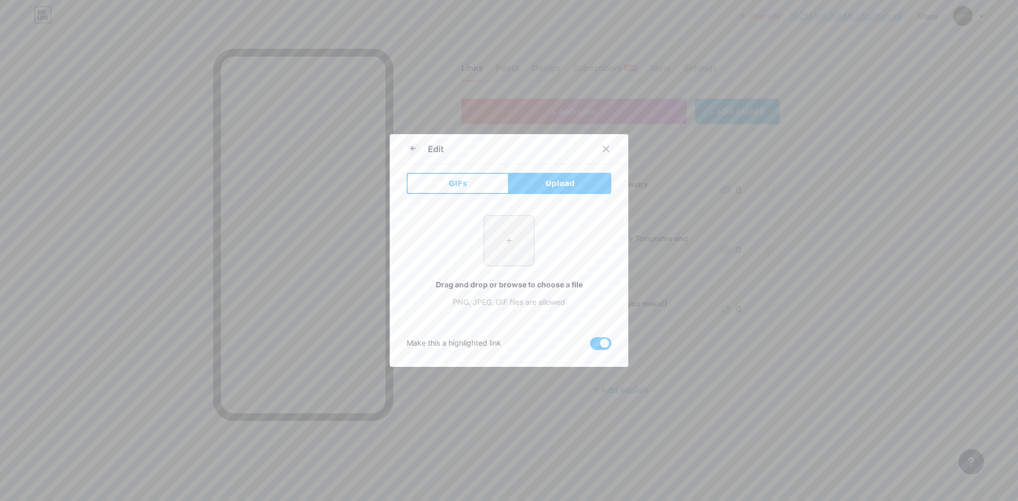
click at [509, 238] on input "file" at bounding box center [509, 241] width 50 height 50
type input "C:\fakepath\gumroad_thumbnail_listingluxe_FREE_dark_600.png"
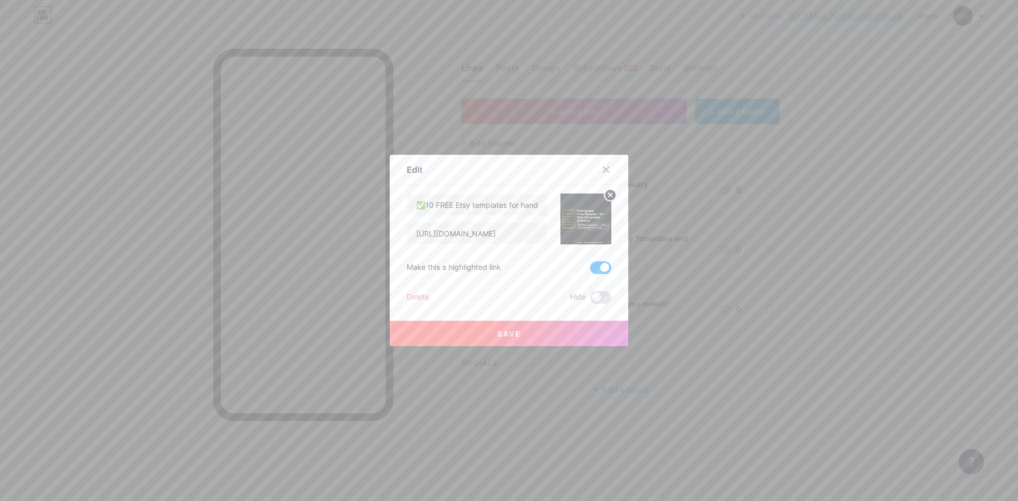
click at [541, 338] on button "Save" at bounding box center [509, 333] width 239 height 25
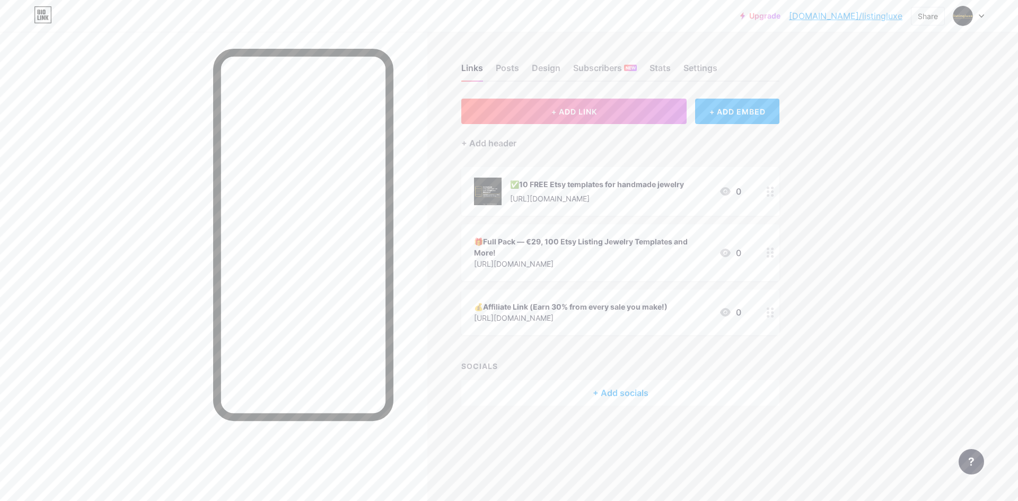
click at [854, 13] on link "[DOMAIN_NAME]/listingluxe" at bounding box center [845, 16] width 113 height 13
click at [657, 186] on div "✅10 FREE Etsy templates for handmade jewelry" at bounding box center [597, 184] width 174 height 11
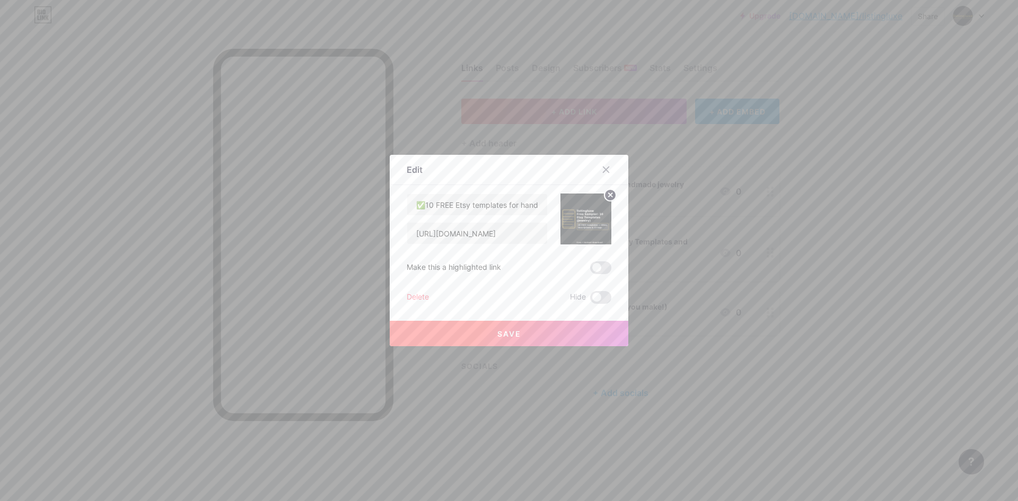
click at [609, 196] on icon at bounding box center [611, 195] width 4 height 4
click at [571, 337] on button "Save" at bounding box center [509, 333] width 239 height 25
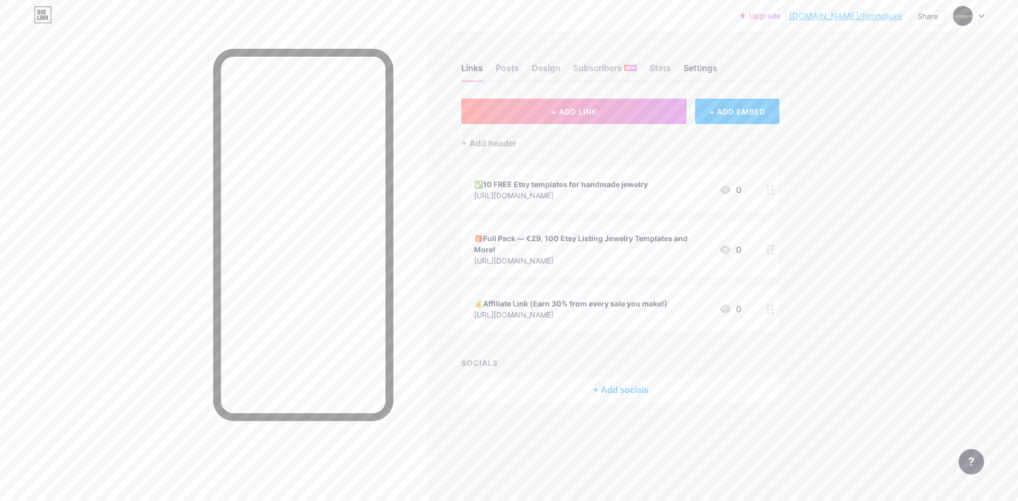
click at [695, 70] on div "Settings" at bounding box center [701, 71] width 34 height 19
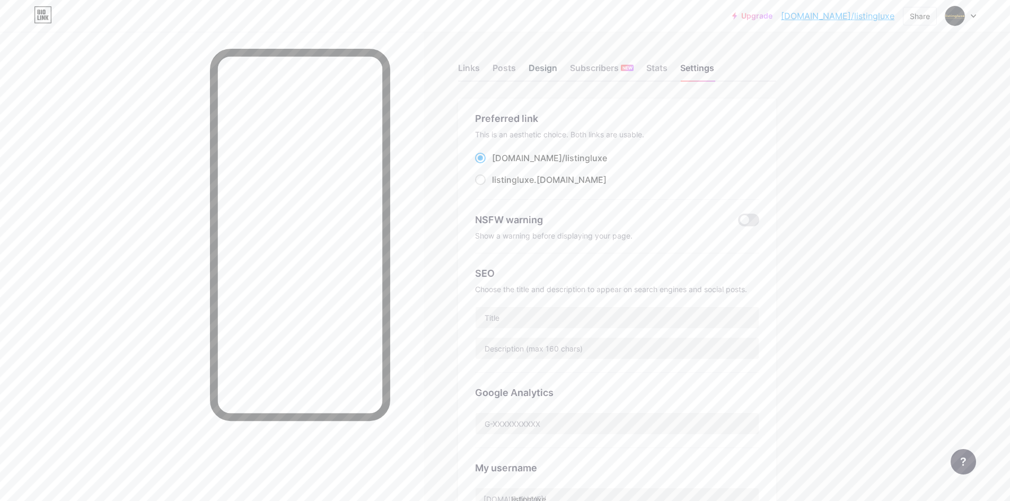
click at [553, 68] on div "Design" at bounding box center [543, 71] width 29 height 19
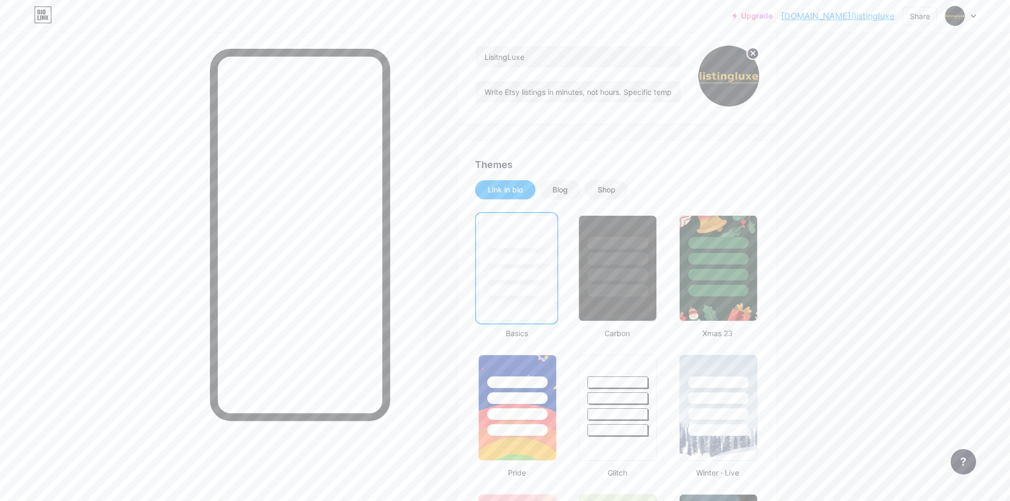
scroll to position [106, 0]
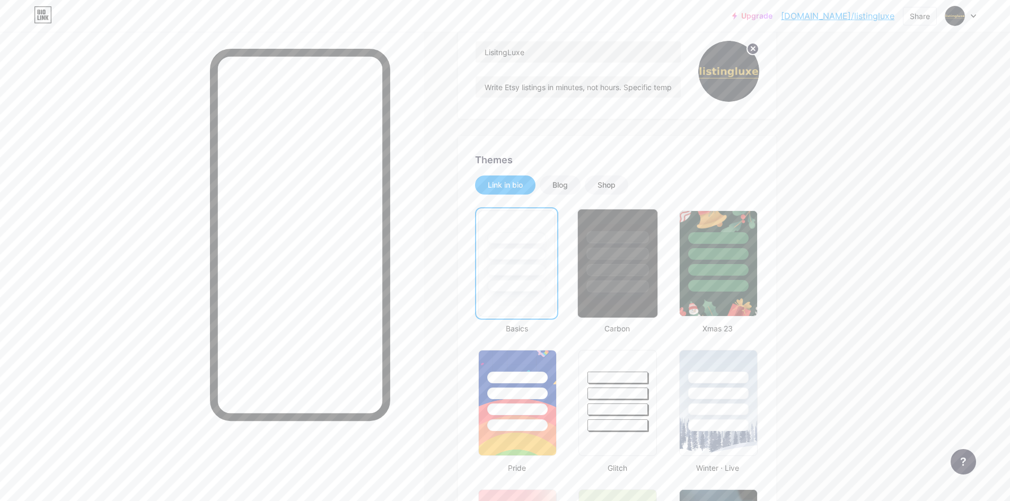
click at [594, 228] on div at bounding box center [618, 250] width 80 height 83
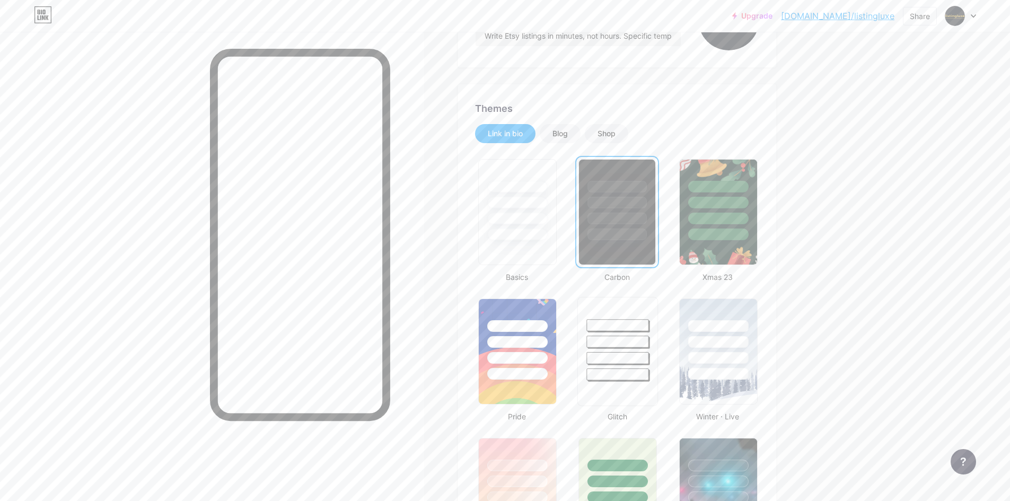
scroll to position [159, 0]
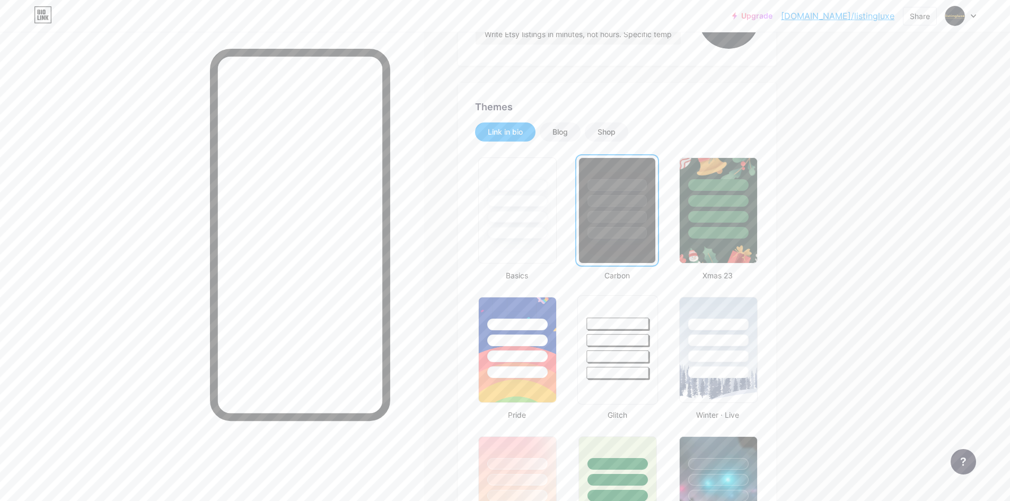
click at [622, 332] on div at bounding box center [618, 337] width 80 height 83
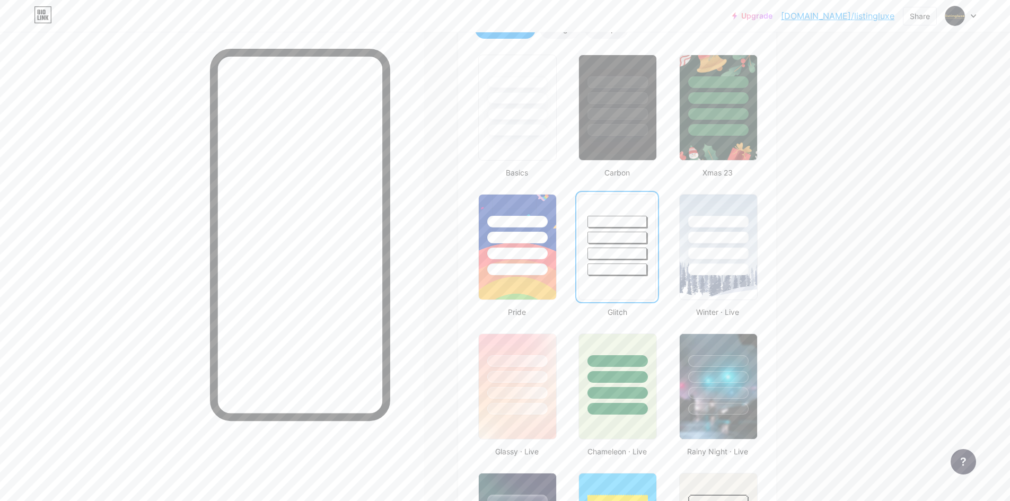
scroll to position [265, 0]
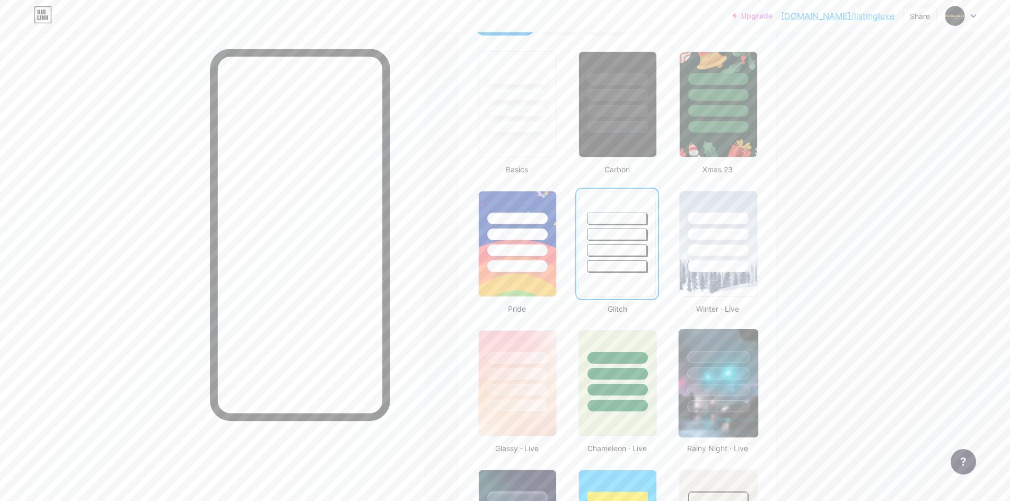
click at [689, 355] on div at bounding box center [719, 370] width 80 height 83
click at [509, 277] on img at bounding box center [518, 244] width 80 height 108
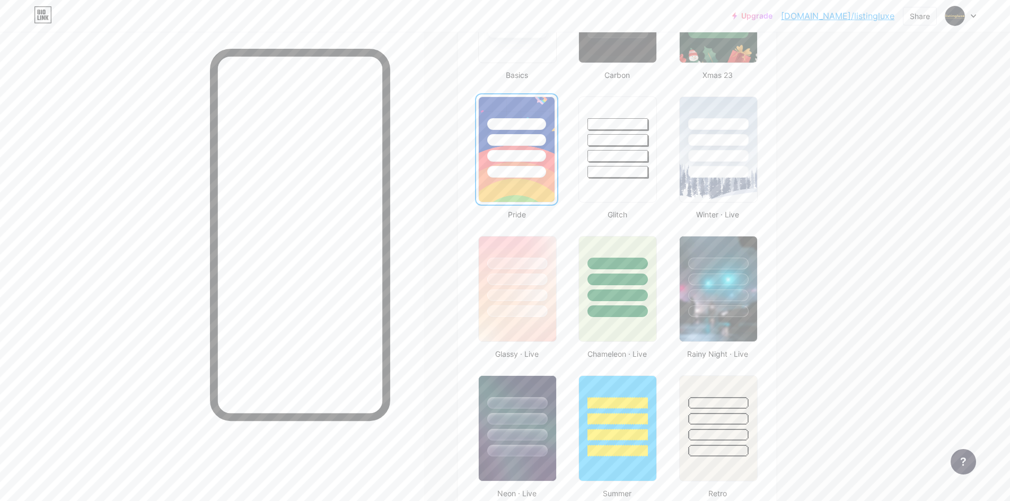
scroll to position [371, 0]
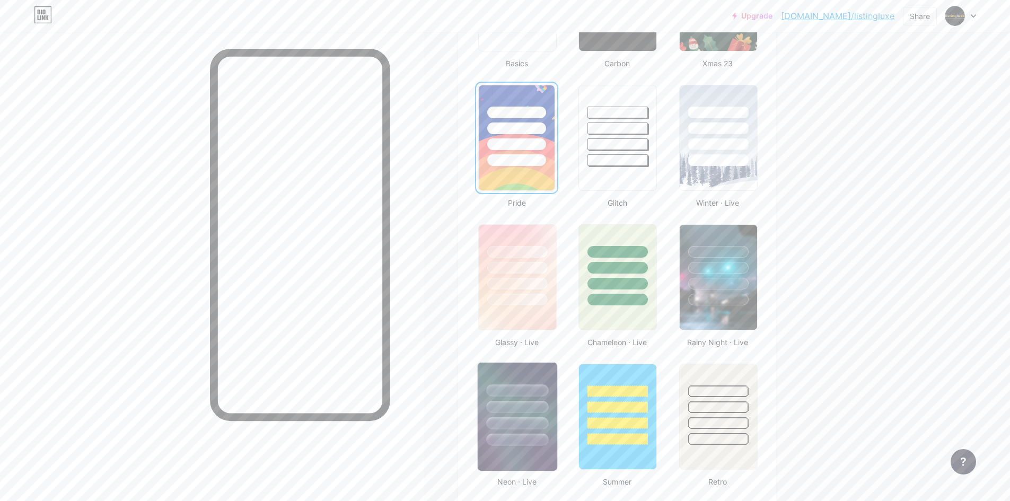
click at [545, 378] on div at bounding box center [518, 404] width 80 height 83
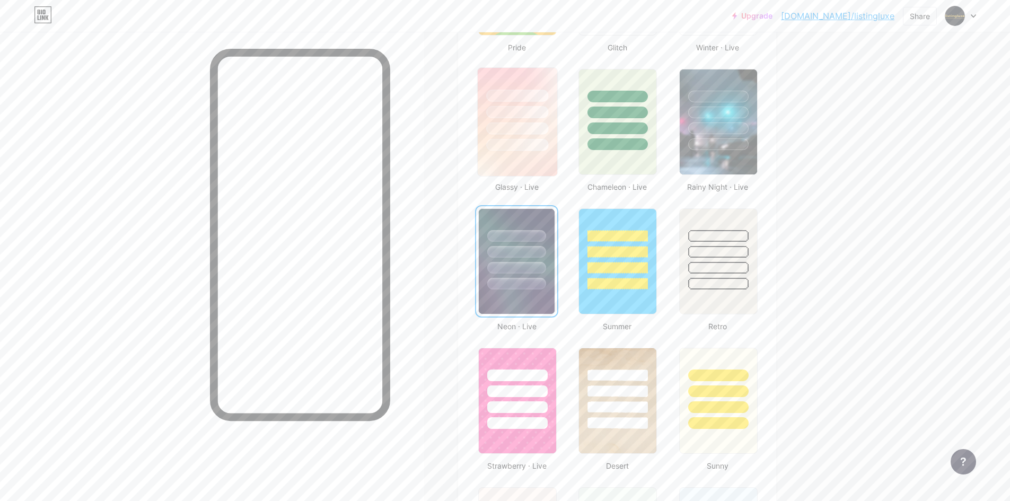
scroll to position [530, 0]
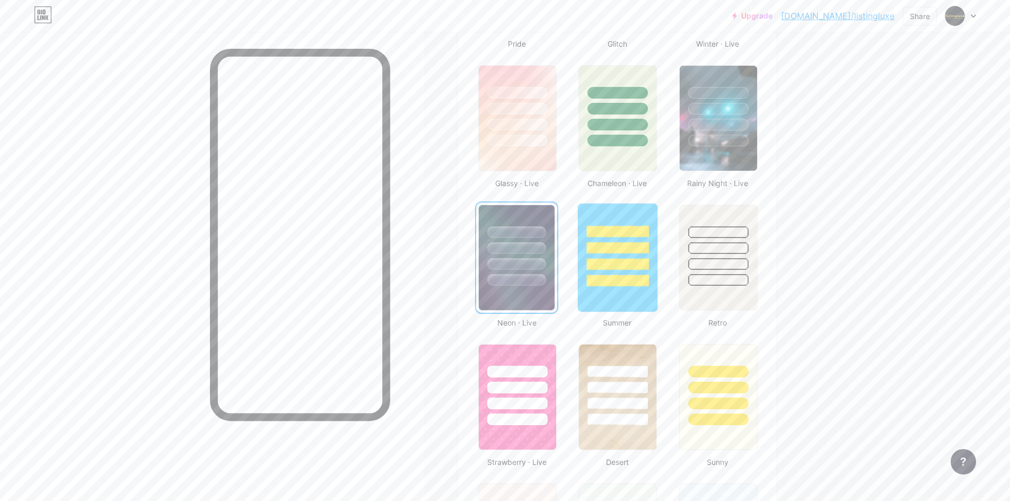
click at [607, 282] on div at bounding box center [618, 281] width 62 height 12
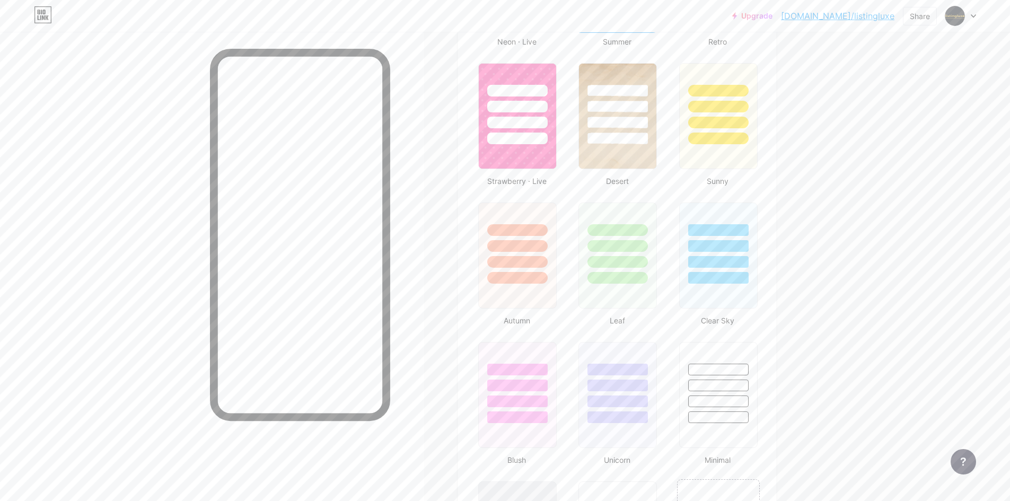
scroll to position [848, 0]
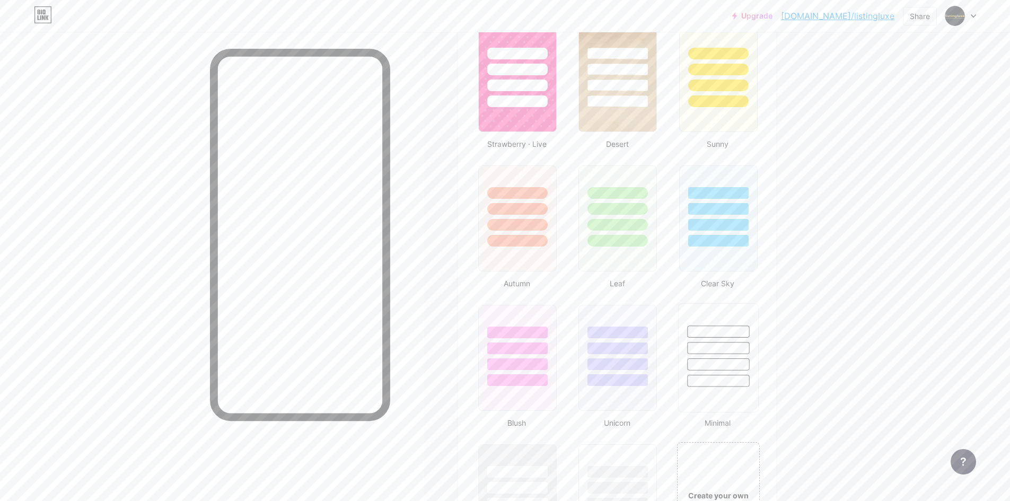
click at [685, 339] on div at bounding box center [719, 345] width 80 height 83
click at [517, 346] on div at bounding box center [517, 348] width 62 height 12
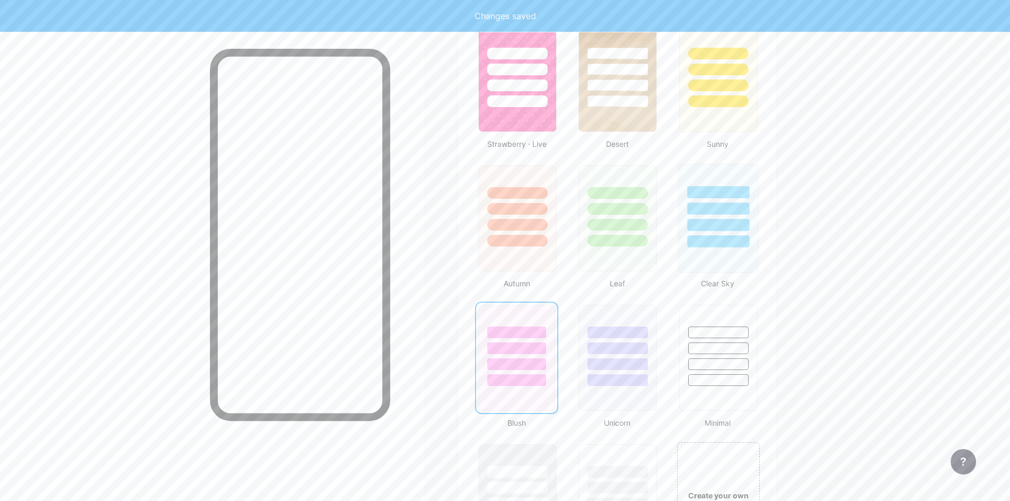
click at [695, 243] on div at bounding box center [718, 241] width 62 height 12
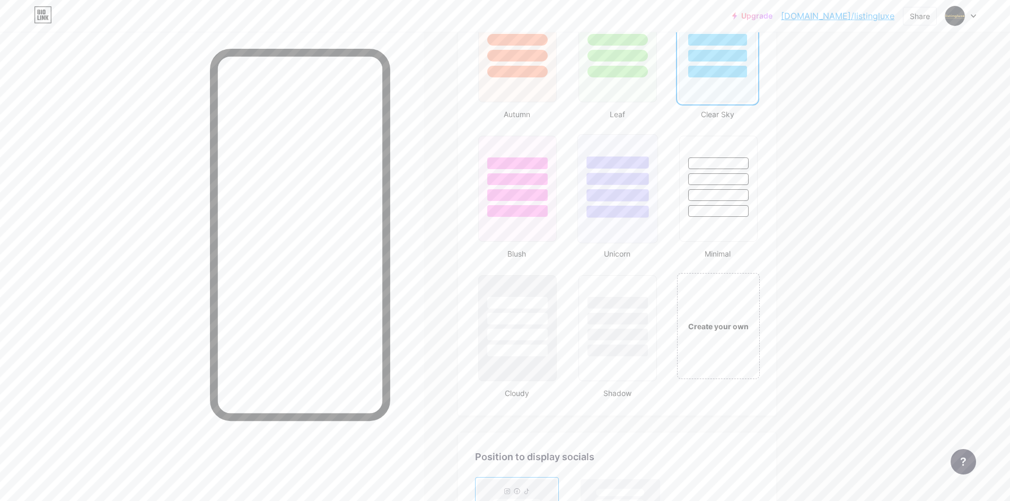
scroll to position [1061, 0]
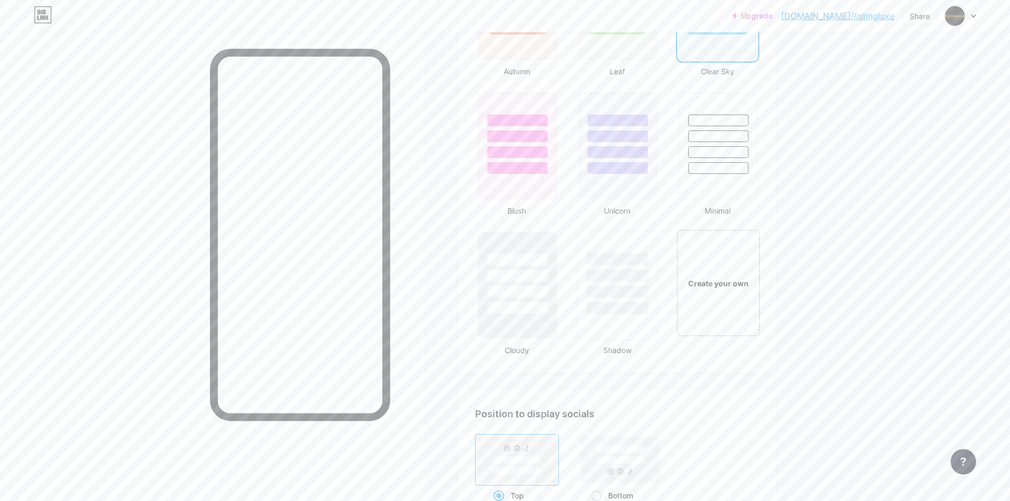
click at [611, 271] on div at bounding box center [618, 275] width 62 height 12
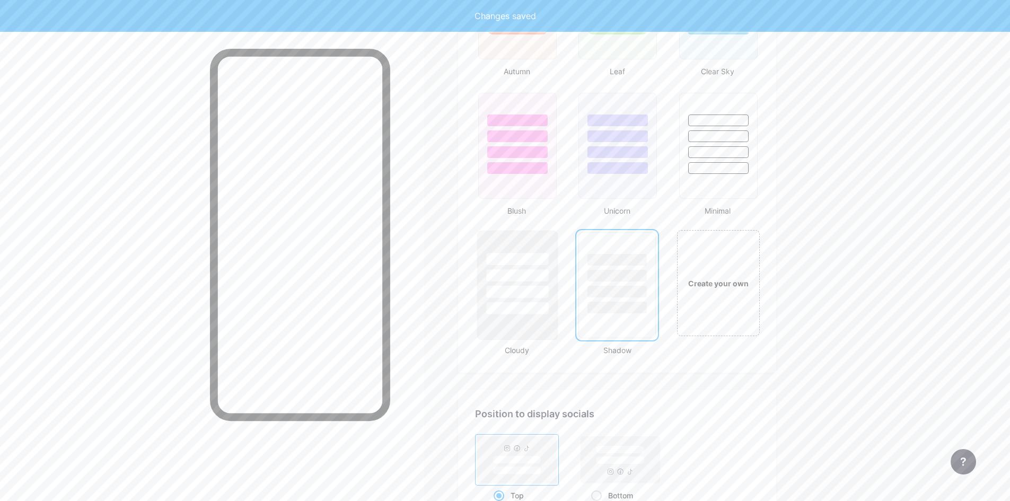
click at [527, 281] on div at bounding box center [517, 275] width 62 height 12
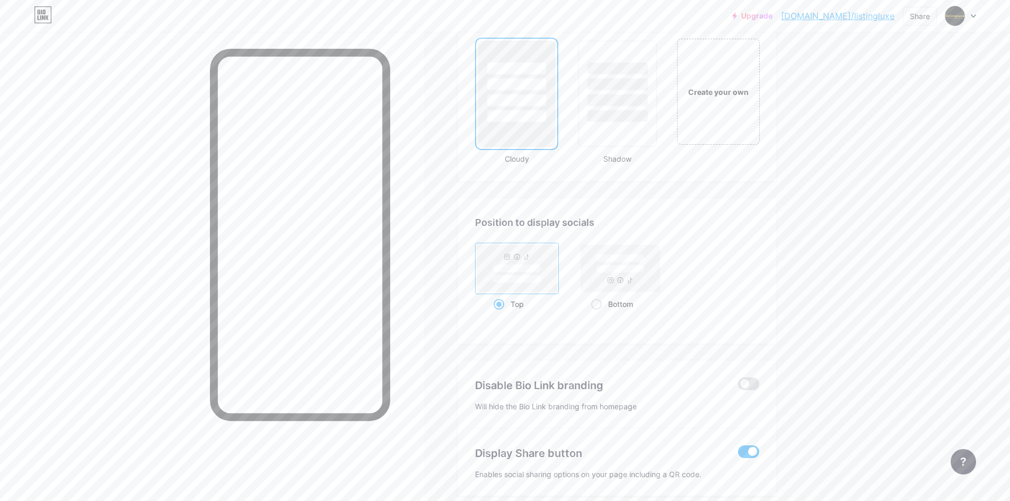
scroll to position [1247, 0]
click at [750, 389] on span at bounding box center [748, 388] width 21 height 13
click at [738, 391] on input "checkbox" at bounding box center [738, 391] width 0 height 0
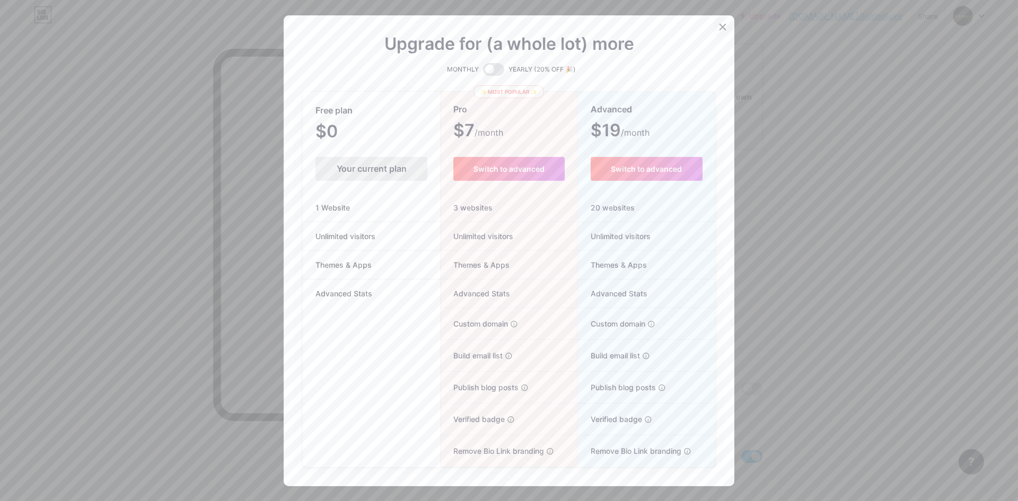
click at [720, 28] on icon at bounding box center [723, 27] width 6 height 6
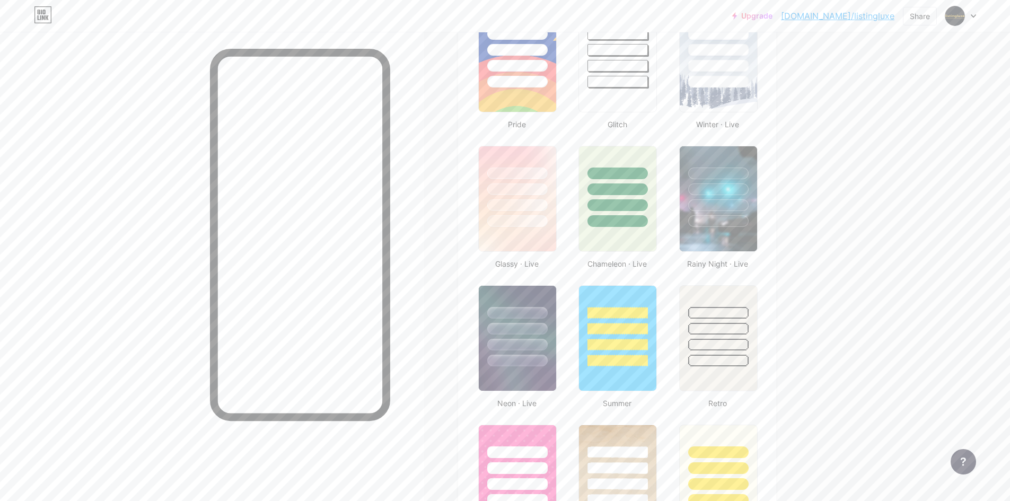
scroll to position [399, 0]
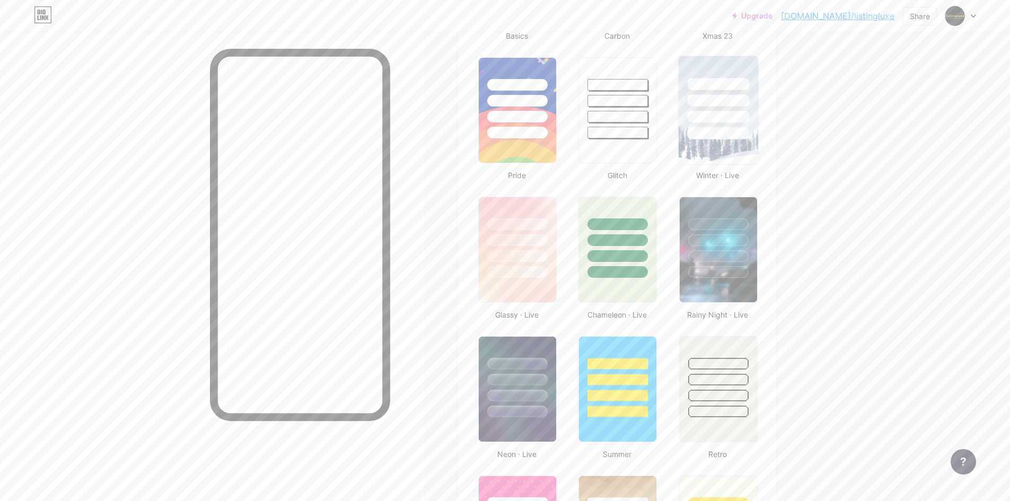
click at [720, 139] on img at bounding box center [719, 110] width 80 height 108
click at [647, 247] on div at bounding box center [618, 237] width 80 height 83
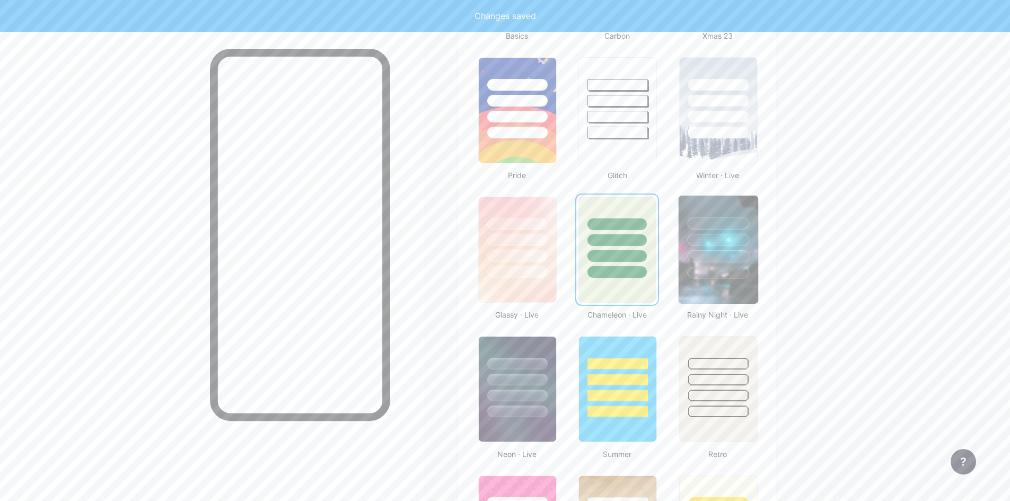
click at [717, 228] on div at bounding box center [718, 223] width 62 height 12
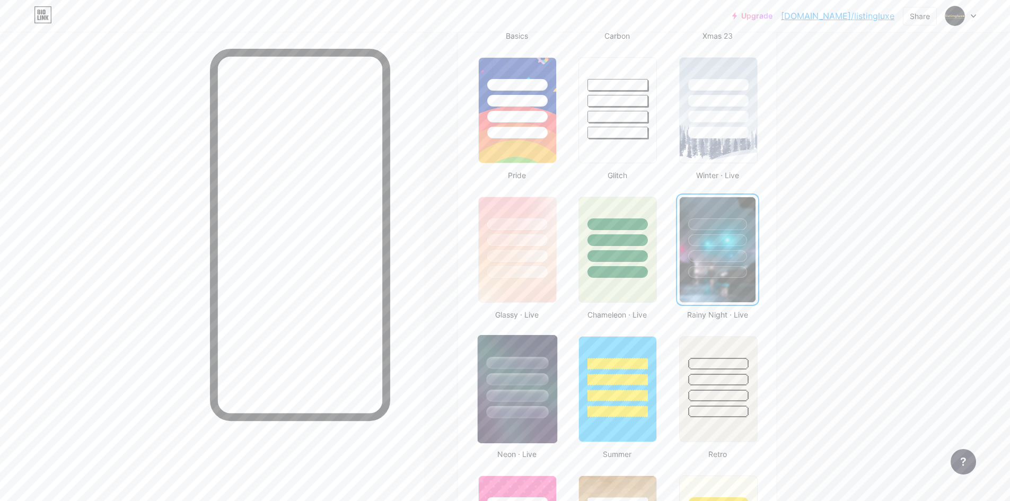
click at [524, 356] on div at bounding box center [518, 376] width 80 height 83
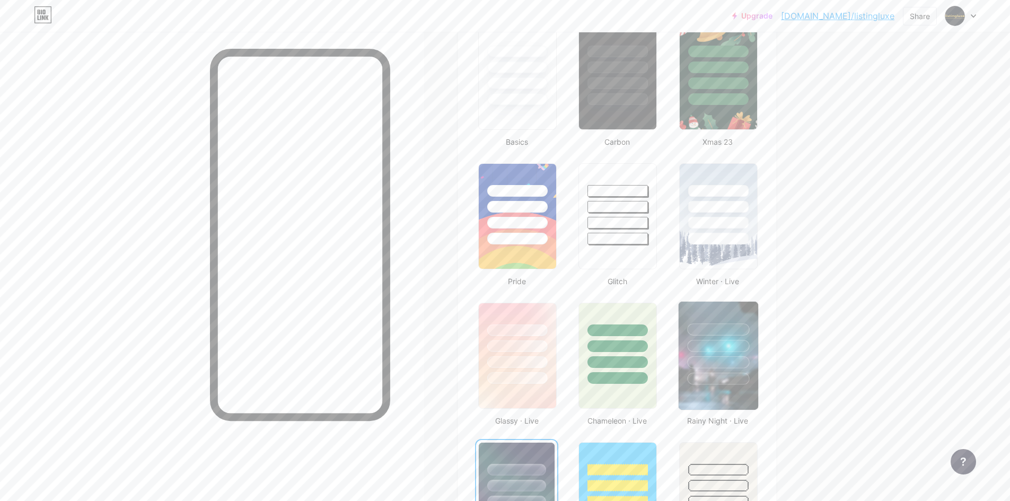
click at [721, 355] on div at bounding box center [719, 343] width 80 height 83
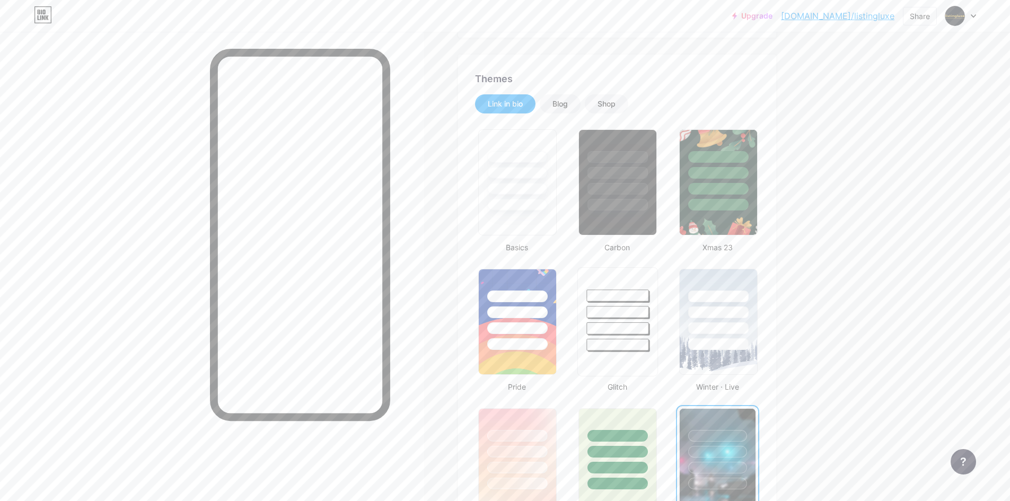
scroll to position [187, 0]
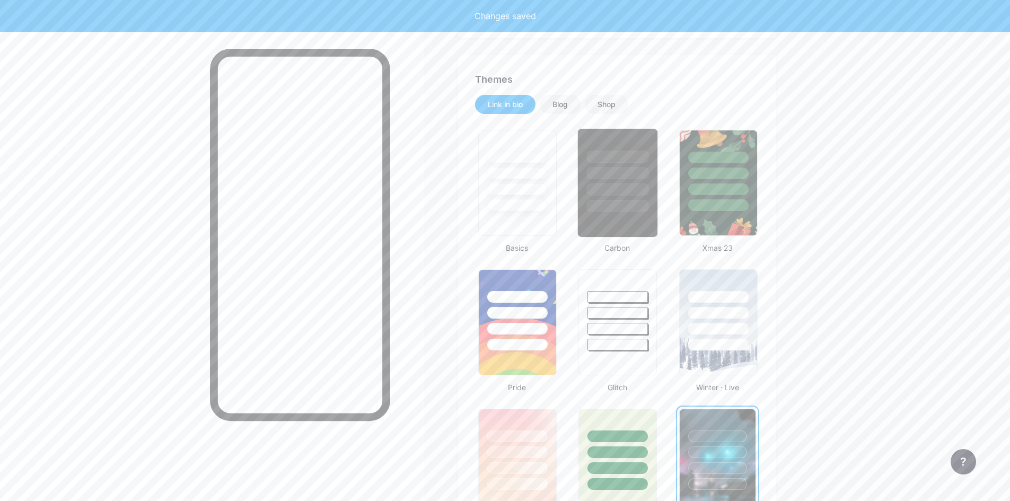
click at [628, 214] on div at bounding box center [617, 182] width 81 height 109
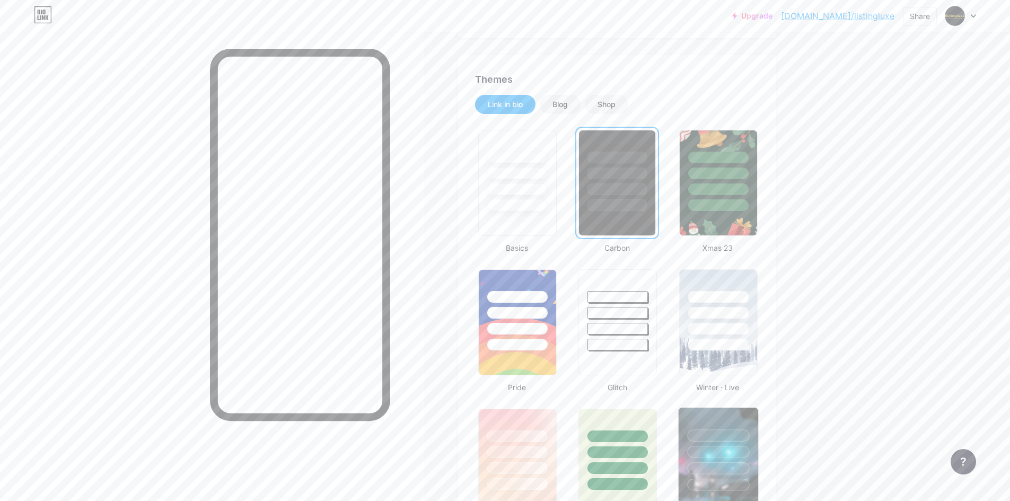
click at [716, 435] on div at bounding box center [718, 436] width 62 height 12
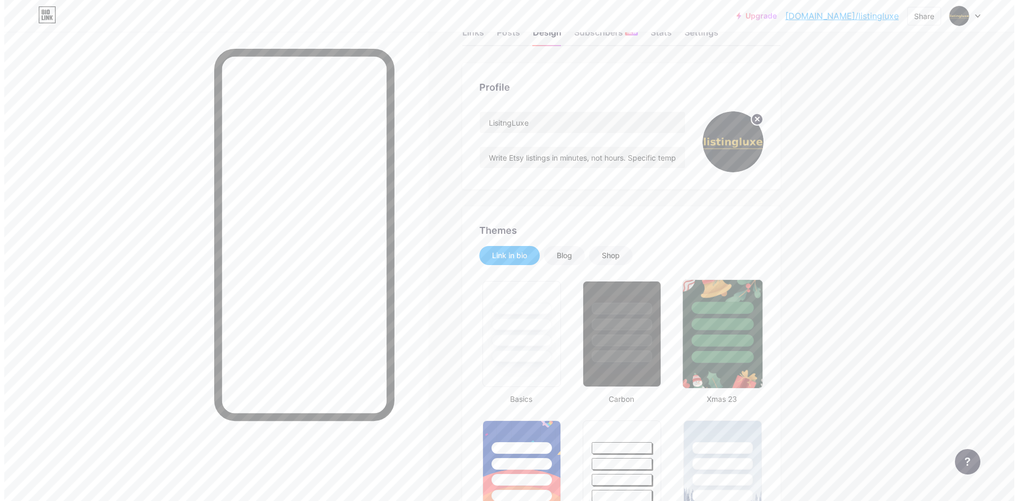
scroll to position [0, 0]
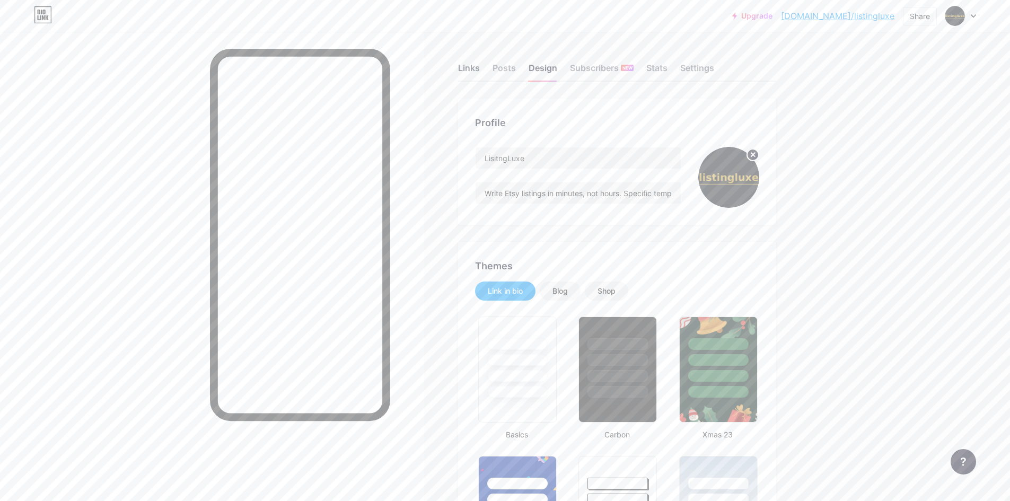
click at [471, 70] on div "Links" at bounding box center [469, 71] width 22 height 19
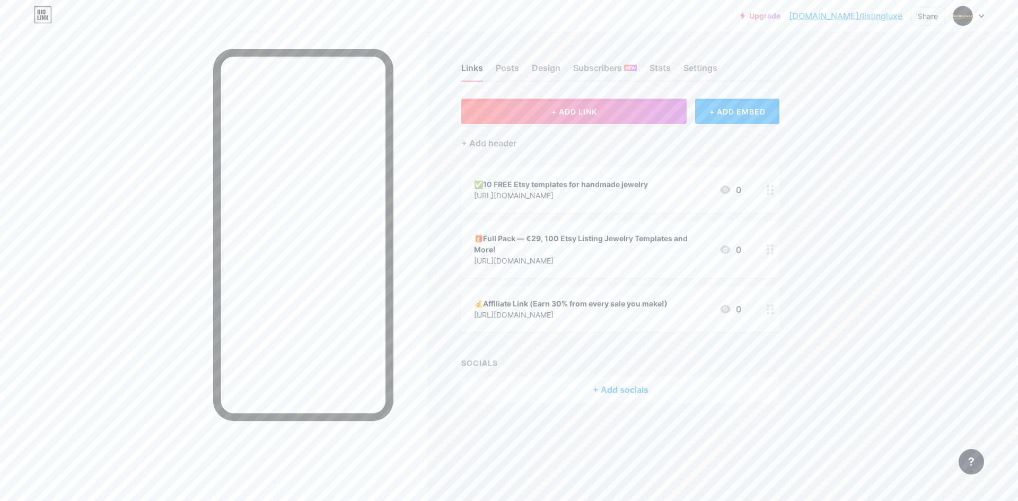
click at [603, 242] on div "🎁Full Pack — €29, 100 Etsy Listing Jewelry Templates and More!" at bounding box center [592, 244] width 236 height 22
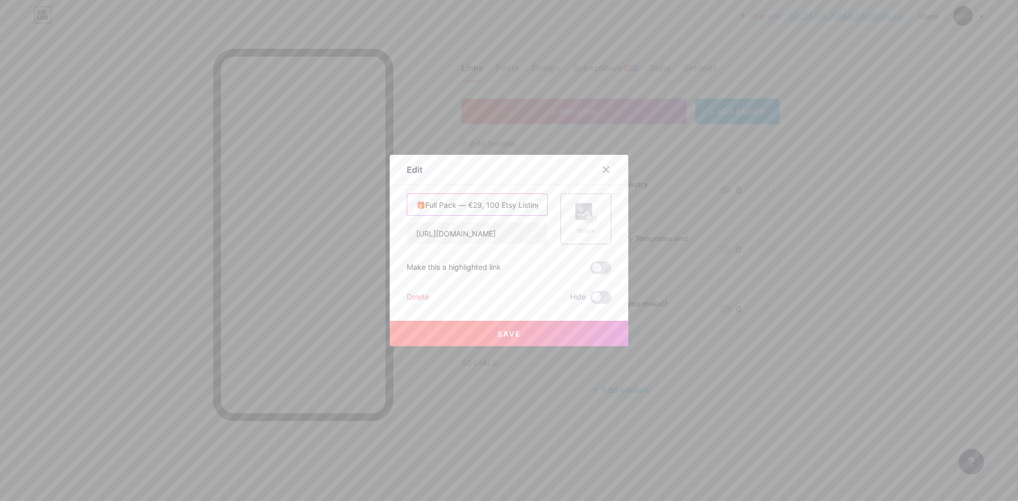
click at [483, 209] on input "🎁Full Pack — €29, 100 Etsy Listing Jewelry Templates and More!" at bounding box center [477, 204] width 140 height 21
click at [483, 203] on input "🎁Full Pack — €29, 100 Etsy Listing Jewelry Templates and More!" at bounding box center [477, 204] width 140 height 21
click at [518, 205] on input "🎁Full Pack — €29, 100 Etsy Listing Jewelry Templates and More!" at bounding box center [477, 204] width 140 height 21
drag, startPoint x: 519, startPoint y: 209, endPoint x: 514, endPoint y: 215, distance: 7.6
click at [514, 215] on div "🎁Full Pack — €29, 100 Etsy Listing Jewelry Templates and More!" at bounding box center [477, 205] width 141 height 22
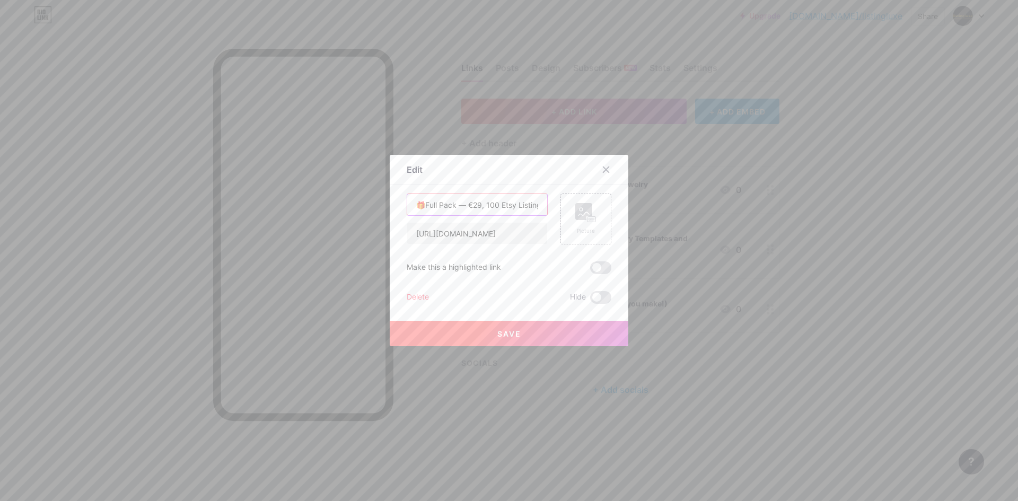
click at [510, 206] on input "🎁Full Pack — €29, 100 Etsy Listing Jewelry Templates and More!" at bounding box center [477, 204] width 140 height 21
click at [484, 206] on input "🎁Full Pack — €29, 100 Etsy Listing Jewelry Templates and More!" at bounding box center [477, 204] width 140 height 21
click at [485, 205] on input "🎁Full Pack — €29--- 100 Etsy Listing Jewelry Templates and More!" at bounding box center [477, 204] width 140 height 21
click at [489, 204] on input "🎁Full Pack — €29--- 100 Etsy Listing Jewelry Templates and More!" at bounding box center [477, 204] width 140 height 21
click at [483, 205] on input "🎁Full Pack — €29-- 100 Etsy Listing Jewelry Templates and More!" at bounding box center [477, 204] width 140 height 21
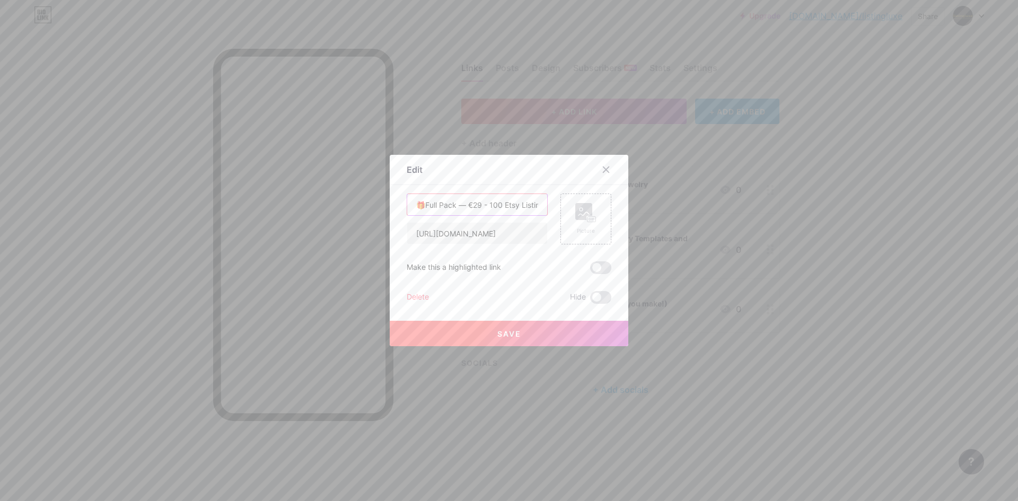
type input "🎁Full Pack — €29 - 100 Etsy Listing Jewelry Templates and More!"
click at [525, 337] on button "Save" at bounding box center [509, 333] width 239 height 25
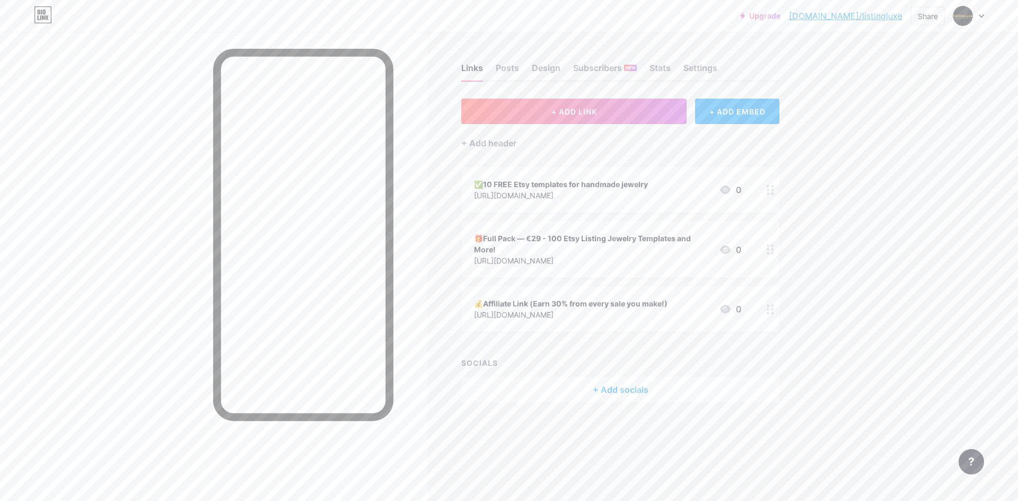
click at [546, 229] on div "🎁Full Pack — €29 - 100 Etsy Listing Jewelry Templates and More! https://luxelis…" at bounding box center [620, 249] width 318 height 57
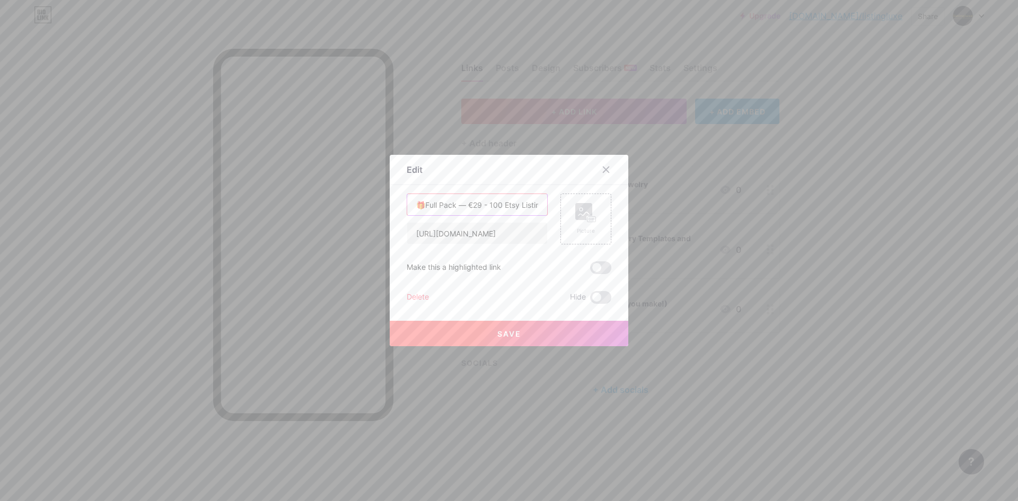
click at [485, 207] on input "🎁Full Pack — €29 - 100 Etsy Listing Jewelry Templates and More!" at bounding box center [477, 204] width 140 height 21
drag, startPoint x: 455, startPoint y: 207, endPoint x: 462, endPoint y: 206, distance: 6.5
click at [462, 206] on input "🎁Full Pack — €29 -- 100 Etsy Listing Jewelry Templates and More!" at bounding box center [477, 204] width 140 height 21
click at [487, 205] on input "🎁Full Pack — €29 -- 100 Etsy Listing Jewelry Templates and More!" at bounding box center [477, 204] width 140 height 21
paste input "—"
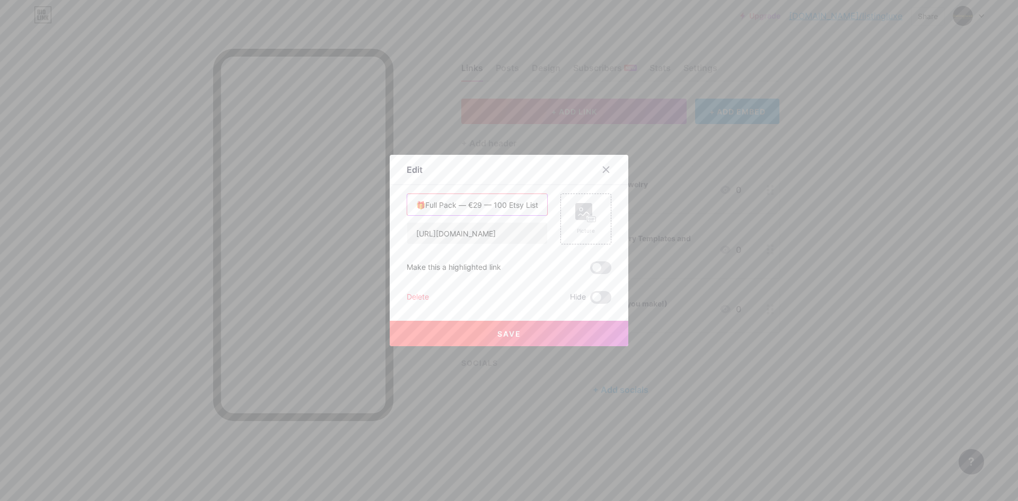
type input "🎁Full Pack — €29 — 100 Etsy Listing Jewelry Templates and More!"
click at [528, 327] on button "Save" at bounding box center [509, 333] width 239 height 25
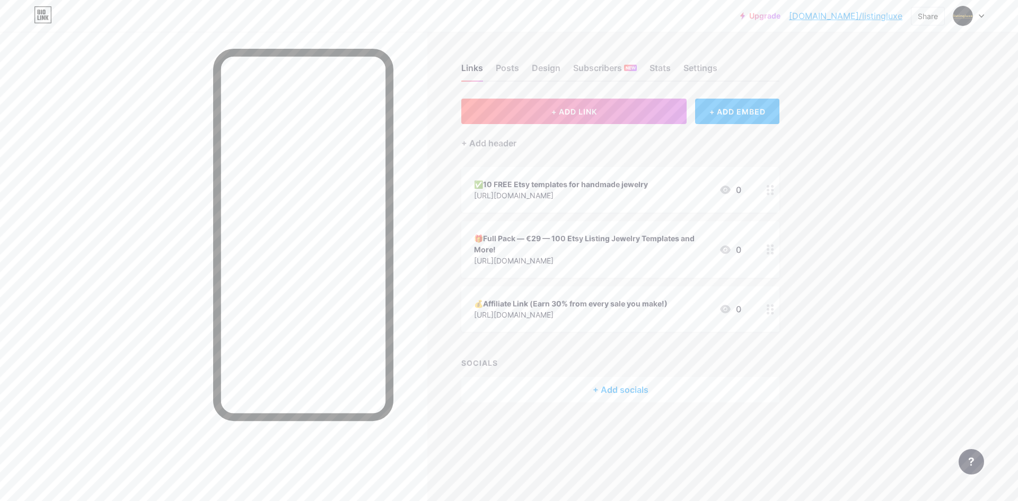
click at [542, 243] on div "🎁Full Pack — €29 — 100 Etsy Listing Jewelry Templates and More!" at bounding box center [592, 244] width 236 height 22
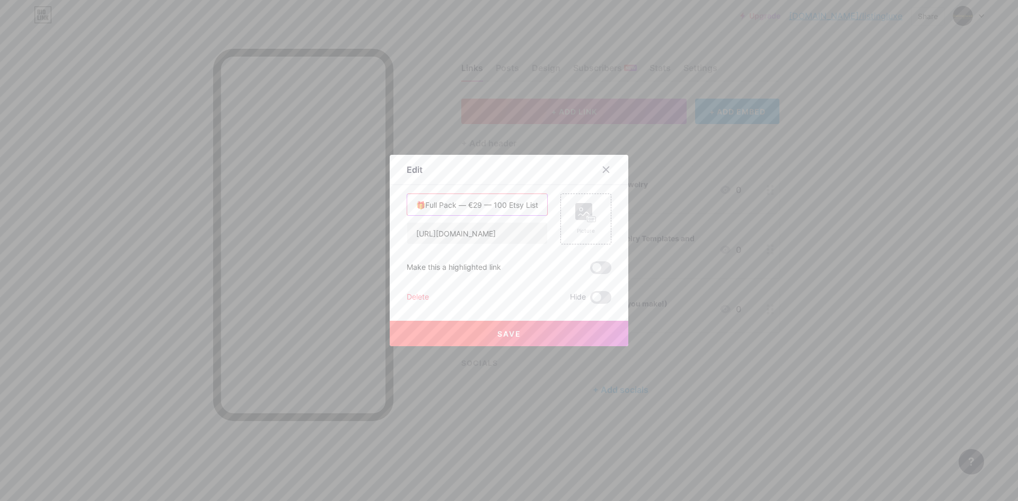
click at [463, 208] on input "🎁Full Pack — €29 — 100 Etsy Listing Jewelry Templates and More!" at bounding box center [477, 204] width 140 height 21
type input "🎁Full Pack- €29 — 100 Etsy Listing Jewelry Templates and More!"
click at [506, 330] on span "Save" at bounding box center [509, 333] width 24 height 9
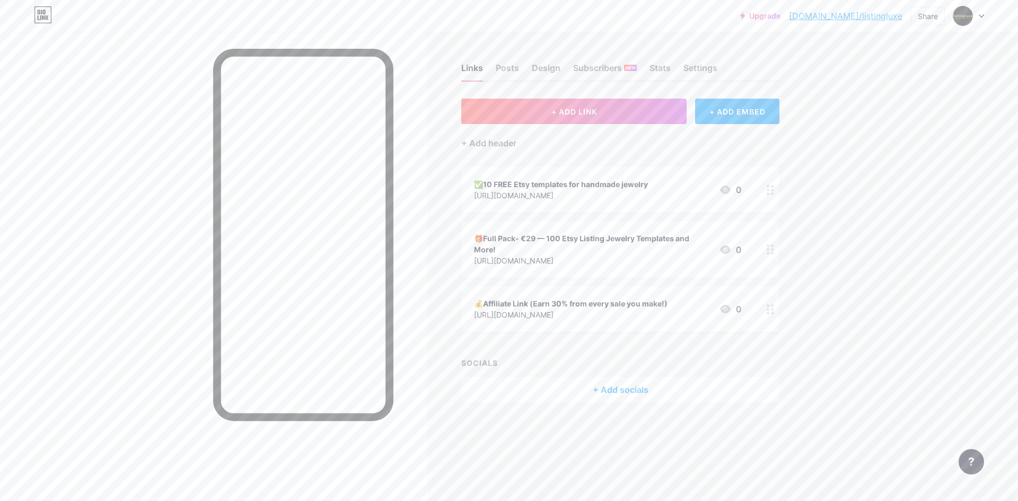
click at [542, 244] on div "🎁Full Pack- €29 — 100 Etsy Listing Jewelry Templates and More!" at bounding box center [592, 244] width 236 height 22
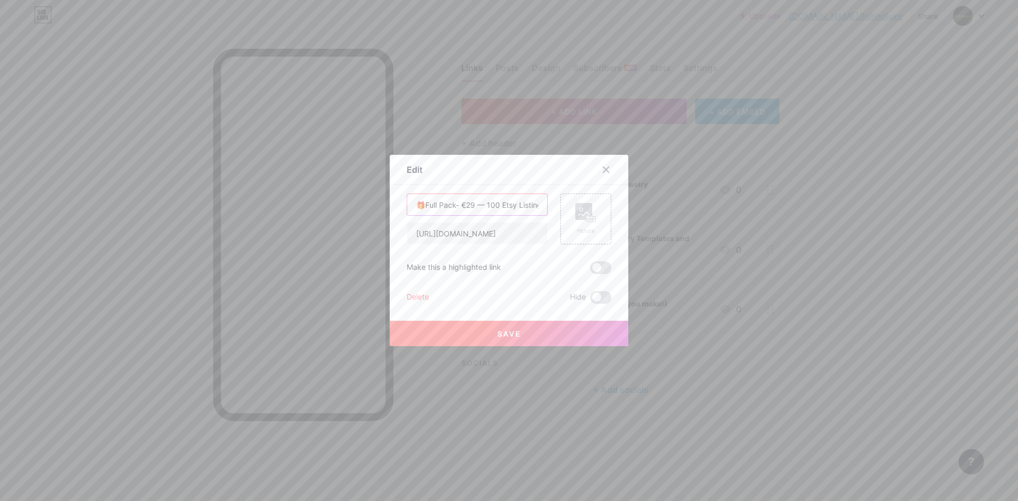
click at [457, 204] on input "🎁Full Pack- €29 — 100 Etsy Listing Jewelry Templates and More!" at bounding box center [477, 204] width 140 height 21
type input "🎁Full Pack €29 — 100 Etsy Listing Jewelry Templates and More!"
click at [486, 333] on button "Save" at bounding box center [509, 333] width 239 height 25
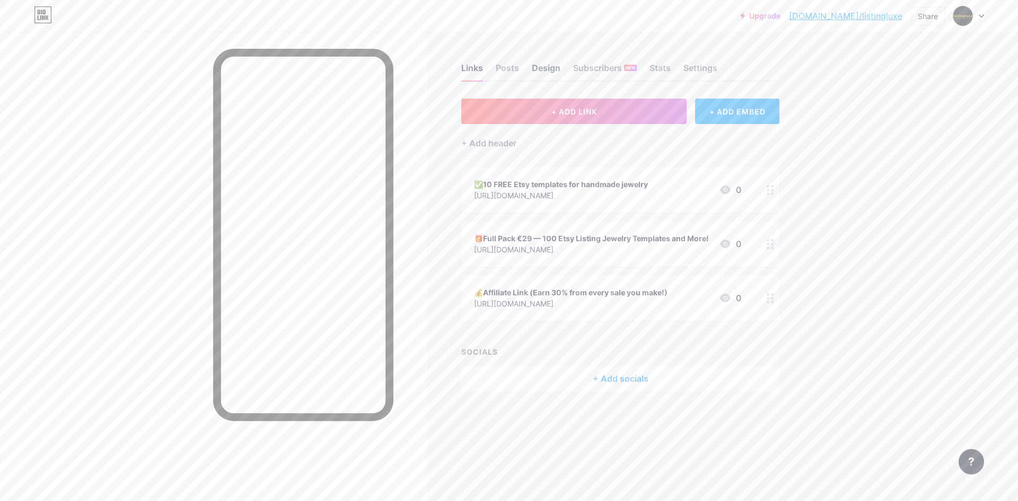
click at [545, 68] on div "Design" at bounding box center [546, 71] width 29 height 19
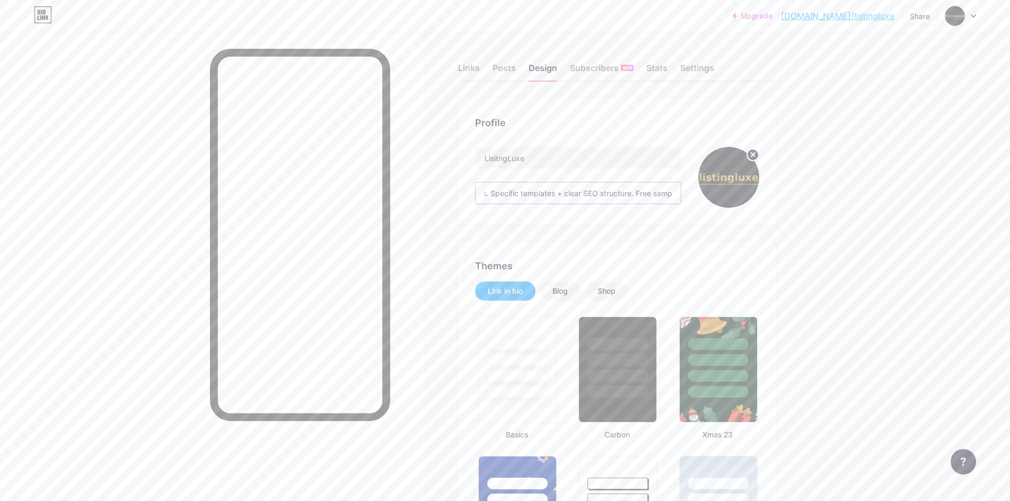
scroll to position [0, 278]
drag, startPoint x: 632, startPoint y: 195, endPoint x: 687, endPoint y: 196, distance: 55.7
click at [687, 196] on div "LisitngLuxe Write Etsy listings in minutes, not hours. Specific templates + cle…" at bounding box center [617, 177] width 284 height 61
click at [559, 190] on input "Write Etsy listings in minutes, not hours. Specific templates + clear SEO struc…" at bounding box center [578, 192] width 205 height 21
click at [564, 190] on input "Write Etsy listings in minutes, not hours. Specific templates + clear SEO struc…" at bounding box center [578, 192] width 205 height 21
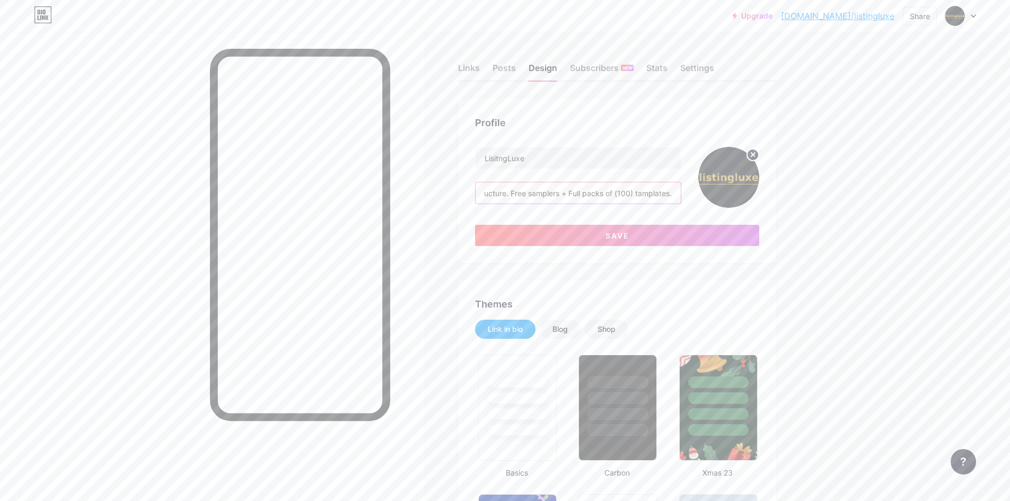
scroll to position [0, 262]
drag, startPoint x: 619, startPoint y: 194, endPoint x: 639, endPoint y: 197, distance: 20.5
click at [639, 197] on input "Write Etsy listings in minutes, not hours. Specific templates + clear SEO struc…" at bounding box center [578, 192] width 205 height 21
type input "Write Etsy listings in minutes, not hours. Specific templates + clear SEO struc…"
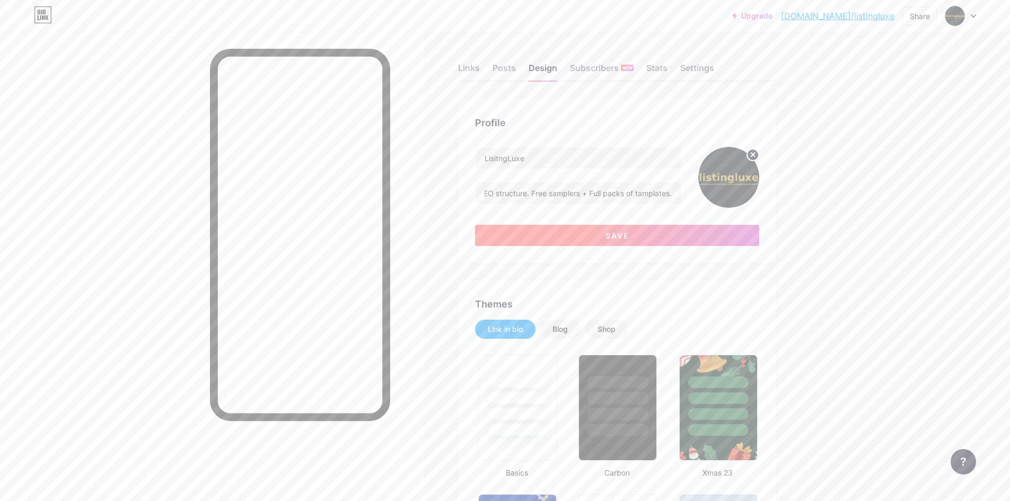
click at [645, 233] on button "Save" at bounding box center [617, 235] width 284 height 21
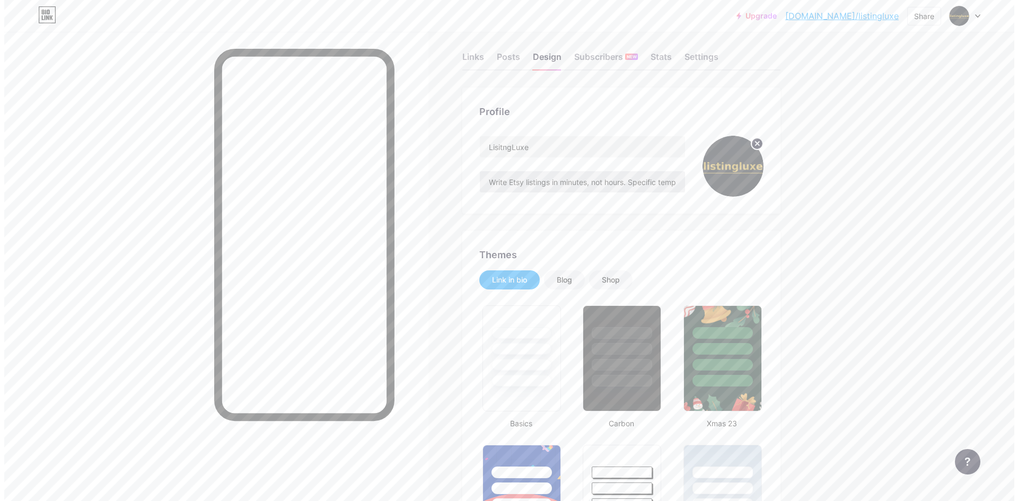
scroll to position [0, 0]
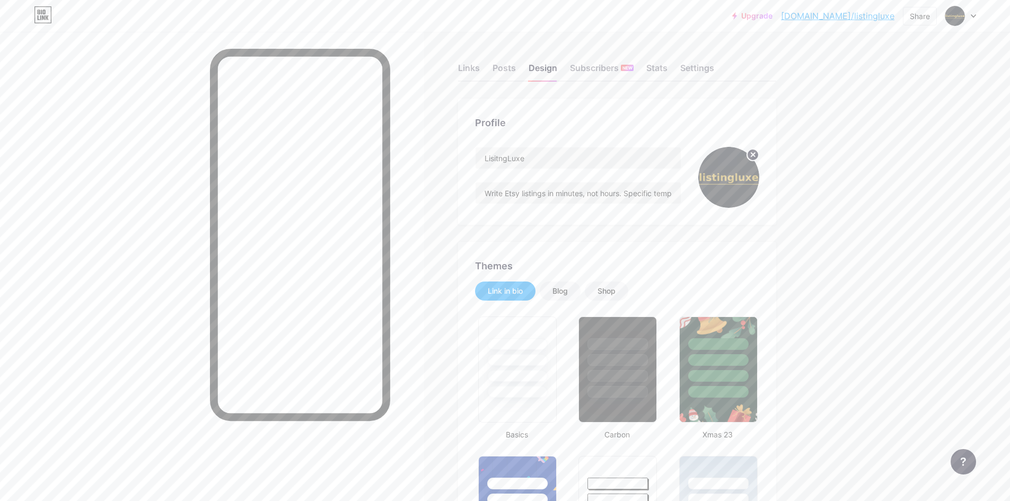
click at [863, 17] on link "[DOMAIN_NAME]/listingluxe" at bounding box center [837, 16] width 113 height 13
click at [504, 66] on div "Posts" at bounding box center [504, 71] width 23 height 19
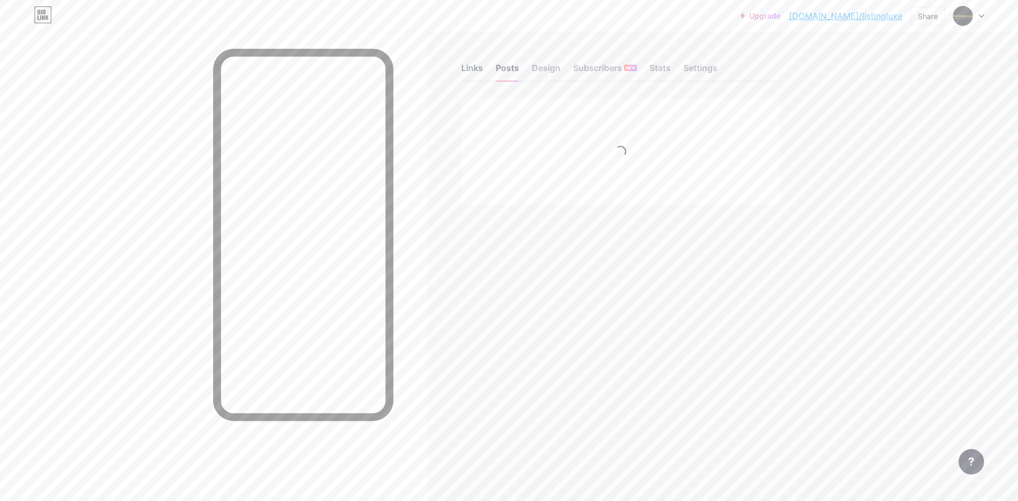
click at [472, 66] on div "Links" at bounding box center [472, 71] width 22 height 19
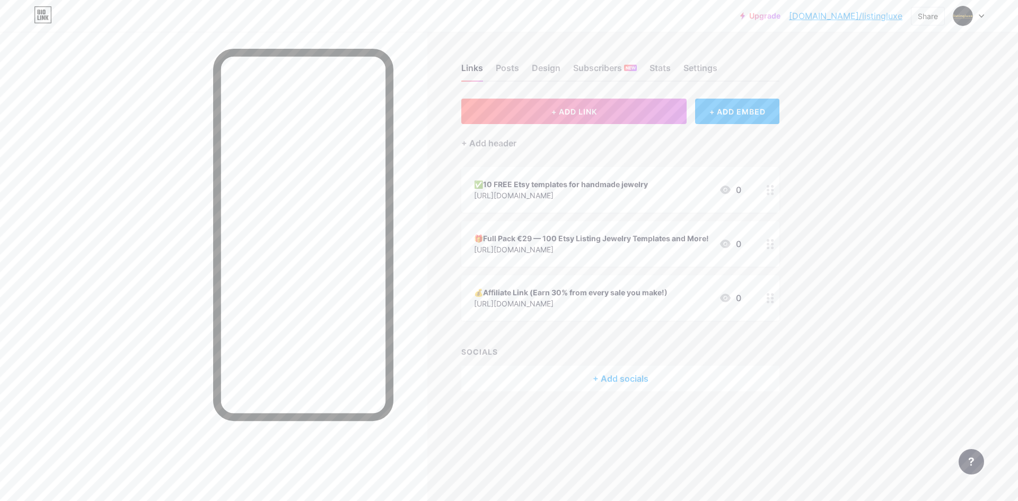
click at [558, 288] on div "💰Affiliate Link (Earn 30% from every sale you make!)" at bounding box center [571, 292] width 194 height 11
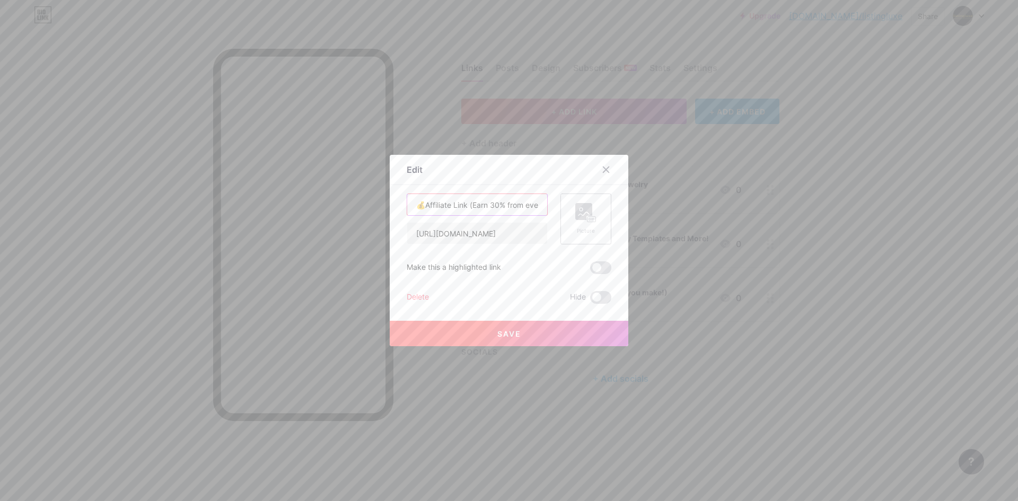
scroll to position [0, 66]
drag, startPoint x: 469, startPoint y: 205, endPoint x: 531, endPoint y: 213, distance: 62.0
click at [531, 213] on input "💰Affiliate Link (Earn 30% from every sale you make!)" at bounding box center [477, 204] width 140 height 21
paste input "Earn 30% per sale — apply here."
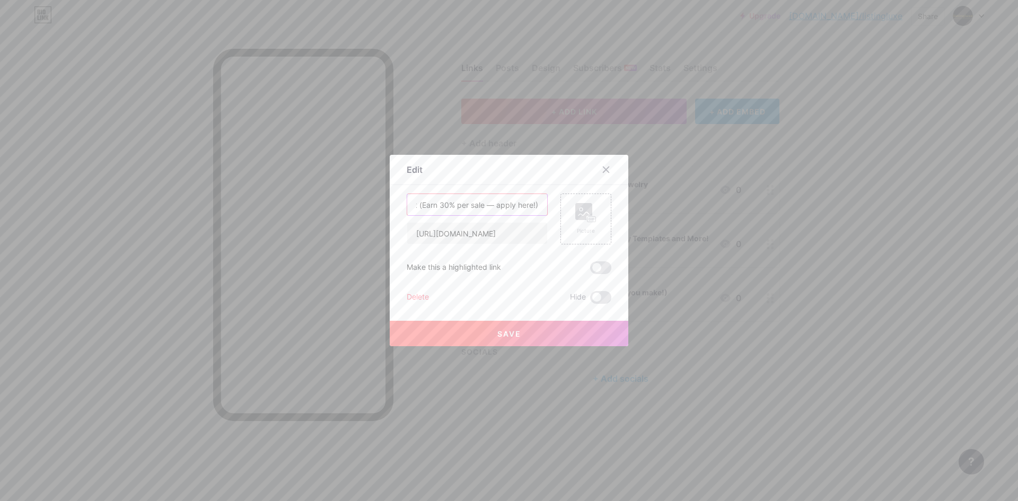
scroll to position [0, 51]
type input "💰Affiliate Link (Earn 30% per sale — apply here!)"
click at [558, 336] on button "Save" at bounding box center [509, 333] width 239 height 25
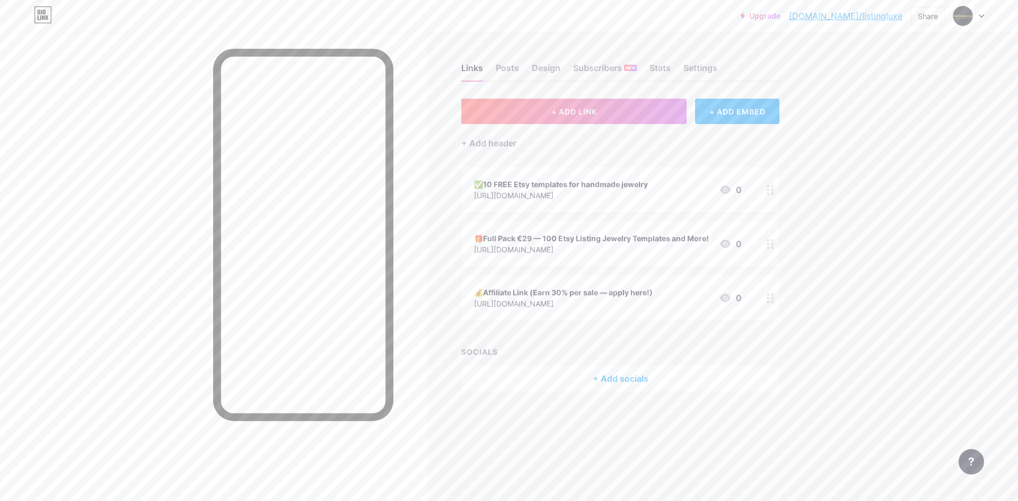
click at [846, 17] on link "[DOMAIN_NAME]/listingluxe" at bounding box center [845, 16] width 113 height 13
click at [966, 19] on img at bounding box center [962, 15] width 17 height 17
click at [913, 73] on div "[DOMAIN_NAME]/listingluxe" at bounding box center [924, 73] width 82 height 8
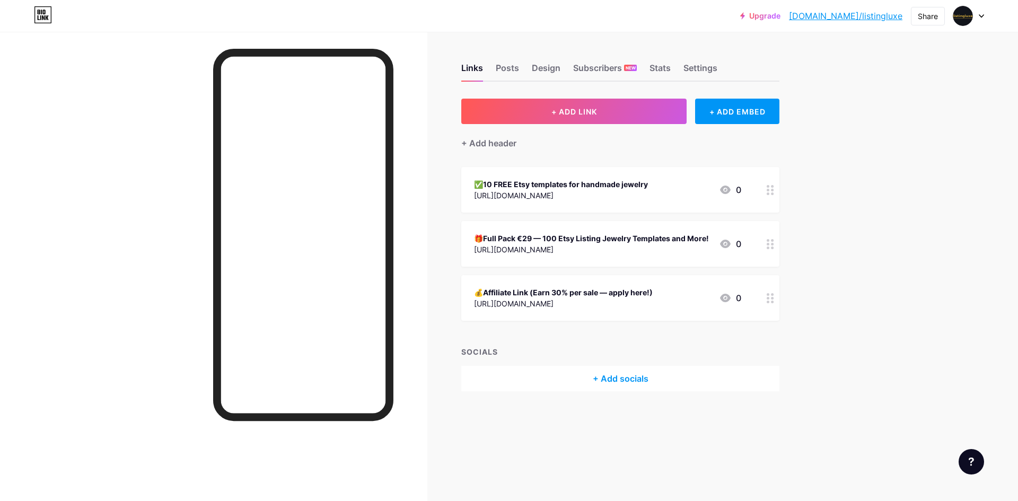
drag, startPoint x: 869, startPoint y: 16, endPoint x: 877, endPoint y: 58, distance: 42.6
click at [886, 94] on div "Upgrade [DOMAIN_NAME]/listin... [DOMAIN_NAME]/listingluxe Share Switch accounts…" at bounding box center [509, 250] width 1018 height 501
click at [855, 15] on link "[DOMAIN_NAME]/listingluxe" at bounding box center [845, 16] width 113 height 13
